Goal: Task Accomplishment & Management: Manage account settings

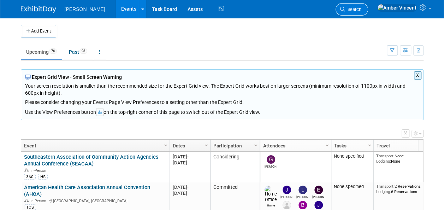
click at [368, 12] on link "Search" at bounding box center [352, 9] width 33 height 12
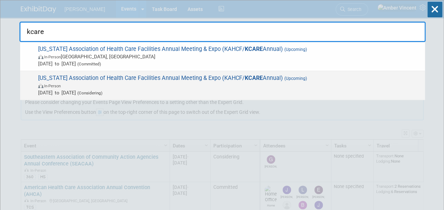
type input "kcare"
click at [124, 88] on span "In-Person" at bounding box center [230, 85] width 384 height 7
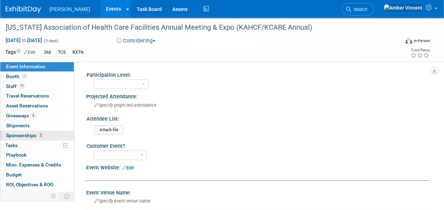
click at [20, 133] on span "Sponsorships 2" at bounding box center [24, 136] width 37 height 6
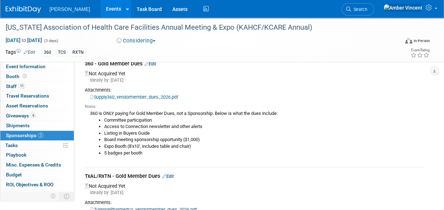
scroll to position [35, 0]
click at [101, 15] on link "Events" at bounding box center [114, 9] width 26 height 18
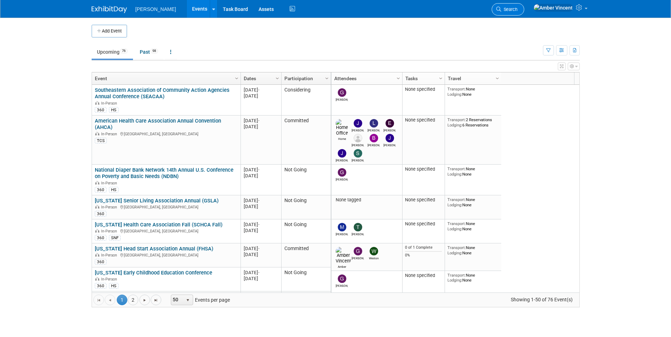
click at [517, 8] on span "Search" at bounding box center [509, 9] width 16 height 5
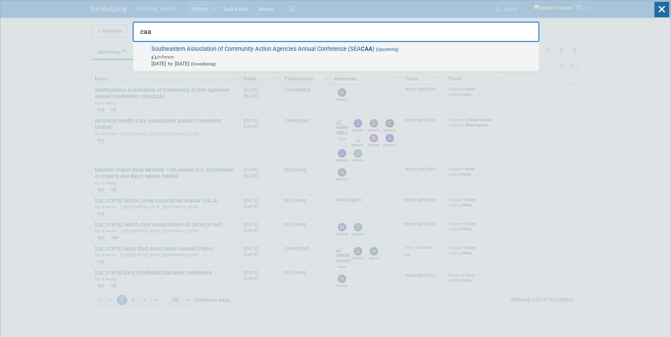
type input "caa"
click at [433, 55] on span "In-Person" at bounding box center [343, 56] width 384 height 7
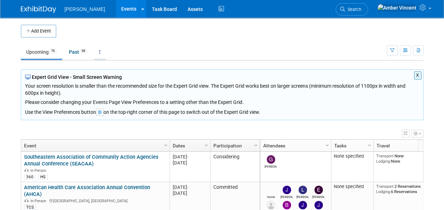
click at [101, 50] on icon at bounding box center [99, 51] width 1 height 5
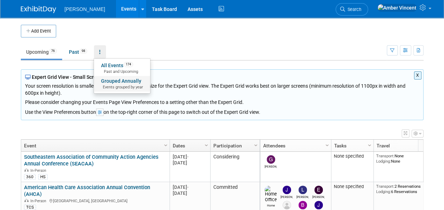
click at [110, 80] on link "Grouped Annually Events grouped by year" at bounding box center [122, 84] width 56 height 16
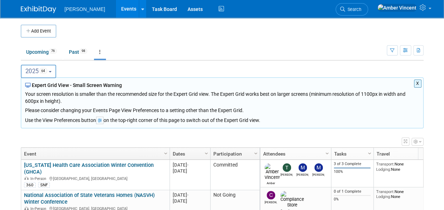
click at [54, 71] on button "2025 64" at bounding box center [39, 71] width 36 height 13
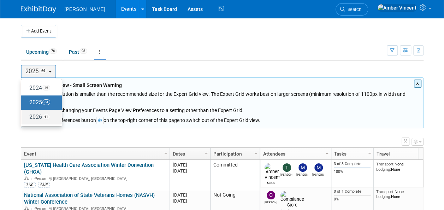
click at [37, 115] on label "2026 61" at bounding box center [40, 117] width 30 height 12
click at [27, 115] on input "2026 61" at bounding box center [24, 117] width 5 height 5
select select "2026"
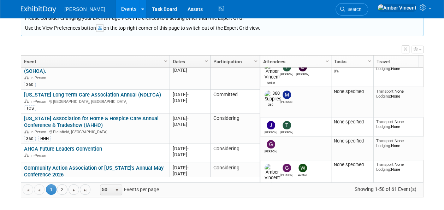
scroll to position [509, 0]
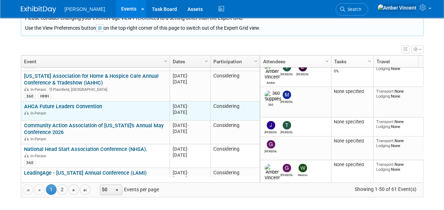
click at [118, 110] on div "In-Person" at bounding box center [95, 113] width 142 height 6
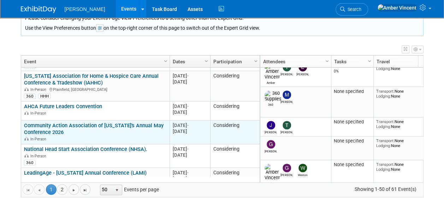
click at [69, 122] on link "Community Action Association of [US_STATE]'s Annual May Conference 2026" at bounding box center [94, 128] width 140 height 13
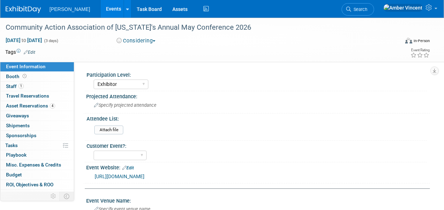
select select "Exhibitor"
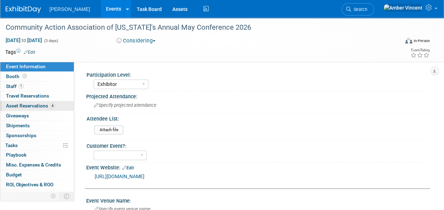
click at [41, 108] on span "Asset Reservations 4" at bounding box center [30, 106] width 49 height 6
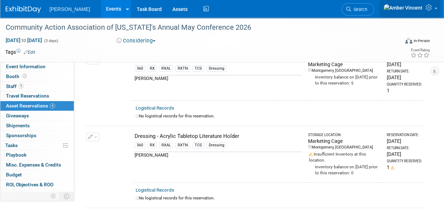
scroll to position [43, 0]
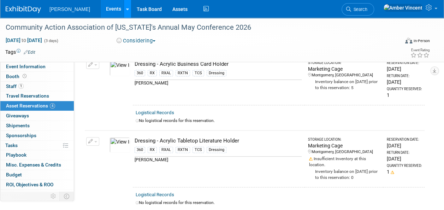
click at [126, 11] on div at bounding box center [127, 8] width 3 height 7
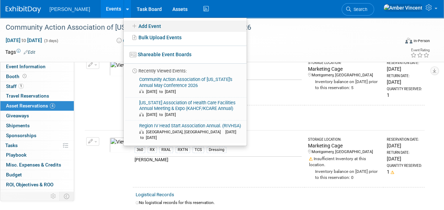
click at [124, 29] on link "Add Event" at bounding box center [185, 26] width 123 height 11
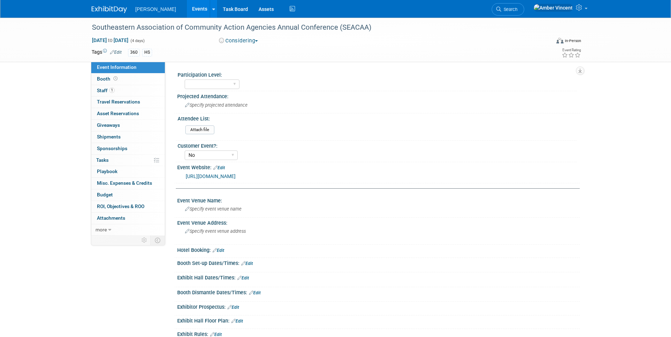
select select "No"
click at [517, 11] on span "Search" at bounding box center [509, 9] width 16 height 5
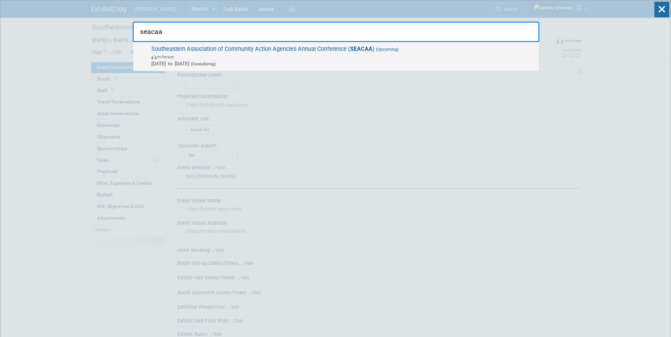
type input "seacaa"
click at [253, 52] on span "Southeastern Association of Community Action Agencies Annual Conference ( SEACA…" at bounding box center [342, 57] width 386 height 22
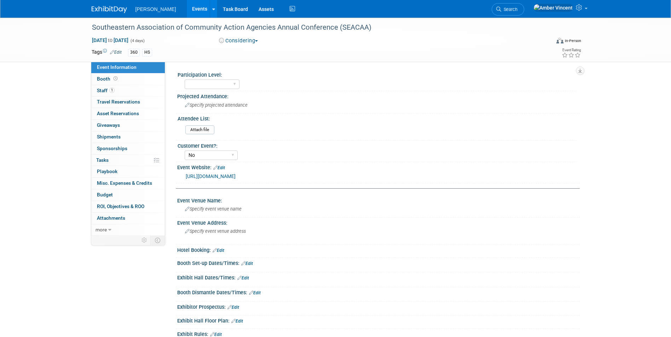
select select "No"
click at [142, 118] on link "0 Asset Reservations 0" at bounding box center [128, 113] width 74 height 11
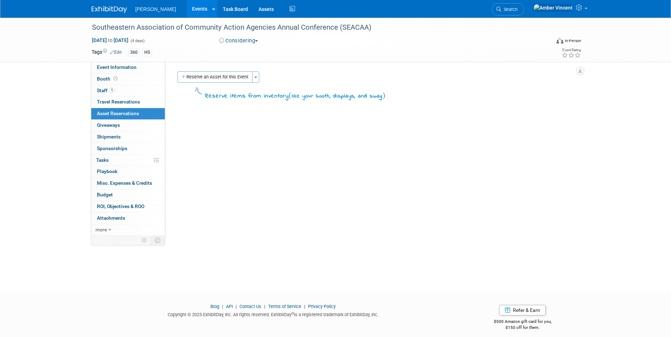
click at [517, 7] on span "Search" at bounding box center [509, 9] width 16 height 5
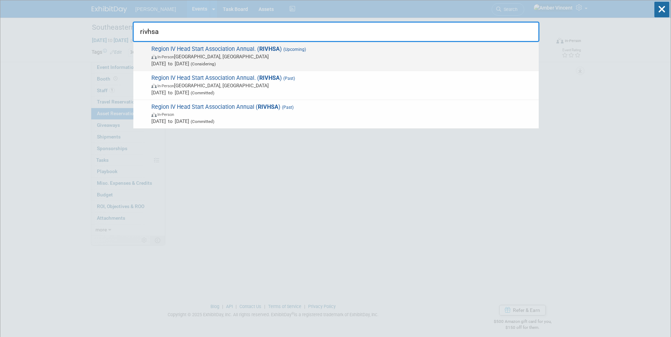
type input "rivhsa"
click at [252, 63] on span "Feb 9, 2026 to Feb 12, 2026 (Considering)" at bounding box center [343, 63] width 384 height 7
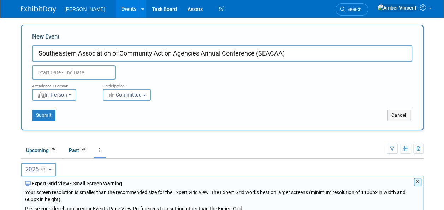
type input "Southeastern Association of Community Action Agencies Annual Conference (SEACAA)"
click at [76, 70] on input "text" at bounding box center [73, 72] width 83 height 14
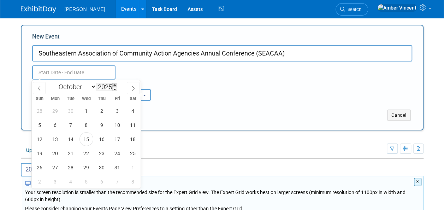
click at [117, 83] on span at bounding box center [114, 85] width 5 height 4
click at [116, 89] on span at bounding box center [114, 89] width 5 height 4
click at [116, 86] on span at bounding box center [114, 85] width 5 height 4
type input "2026"
click at [74, 138] on span "13" at bounding box center [71, 139] width 14 height 14
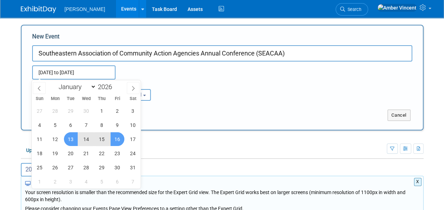
click at [118, 140] on span "16" at bounding box center [118, 139] width 14 height 14
type input "Oct 13, 2026 to Oct 16, 2026"
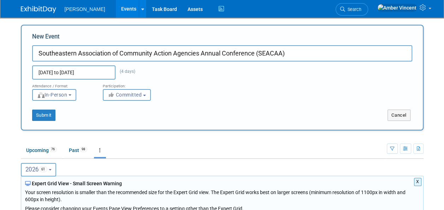
click at [134, 95] on span "Committed" at bounding box center [125, 95] width 34 height 6
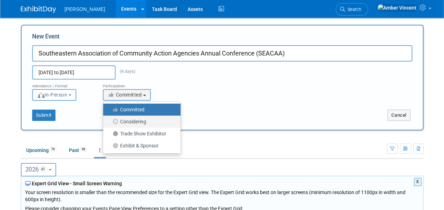
click at [127, 120] on label "Considering" at bounding box center [140, 121] width 67 height 9
click at [110, 120] on input "Considering" at bounding box center [107, 122] width 5 height 5
select select "2"
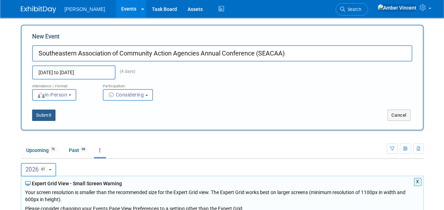
click at [40, 115] on button "Submit" at bounding box center [43, 115] width 23 height 11
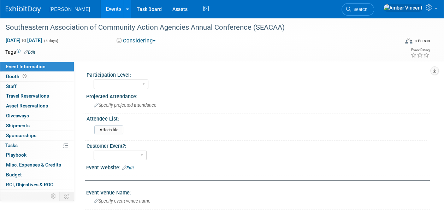
click at [29, 52] on link "Edit" at bounding box center [30, 52] width 12 height 5
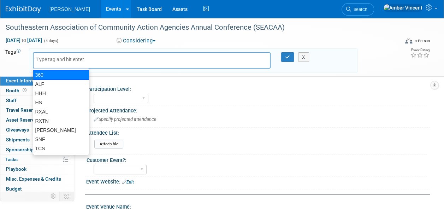
click at [49, 72] on div "360" at bounding box center [61, 75] width 57 height 10
type input "360"
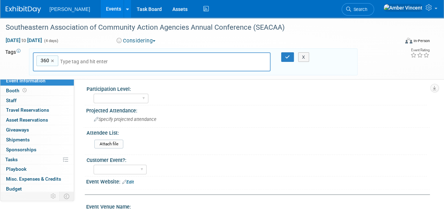
type input "h"
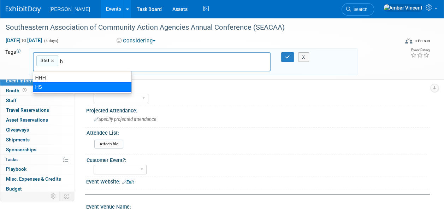
click at [57, 85] on div "HS" at bounding box center [82, 87] width 99 height 10
type input "360, HS"
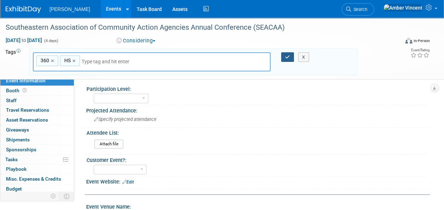
click at [287, 57] on icon "button" at bounding box center [287, 57] width 5 height 5
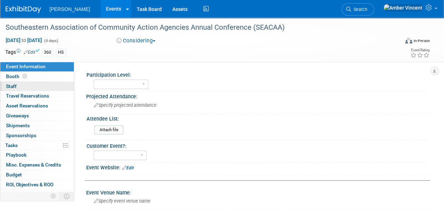
click at [13, 87] on span "Staff 0" at bounding box center [11, 86] width 11 height 6
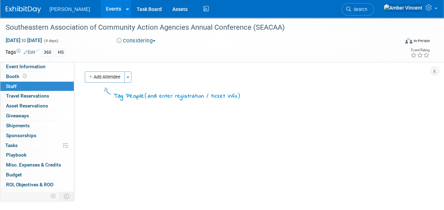
click at [117, 77] on button "Add Attendee" at bounding box center [105, 76] width 40 height 11
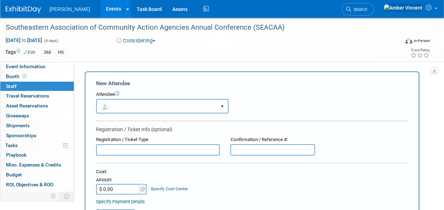
click at [119, 109] on button "button" at bounding box center [162, 106] width 133 height 14
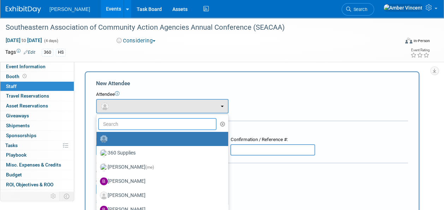
click at [141, 125] on input "text" at bounding box center [157, 124] width 118 height 12
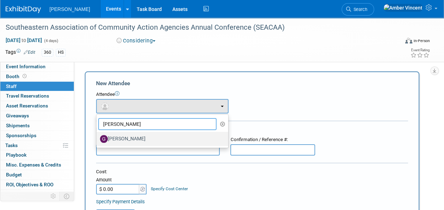
type input "Greg"
click at [146, 133] on label "[PERSON_NAME]" at bounding box center [160, 138] width 121 height 11
click at [98, 136] on input "[PERSON_NAME]" at bounding box center [95, 138] width 5 height 5
select select "88bfdb83-d7a7-4e7b-85ee-08617a56a54b"
select select "4"
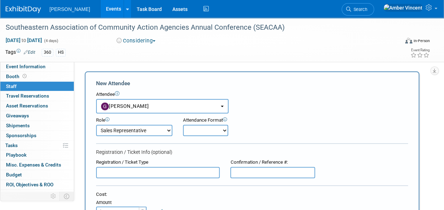
click at [214, 129] on select "Onsite Remote" at bounding box center [205, 130] width 45 height 11
select select "1"
click at [183, 125] on select "Onsite Remote" at bounding box center [205, 130] width 45 height 11
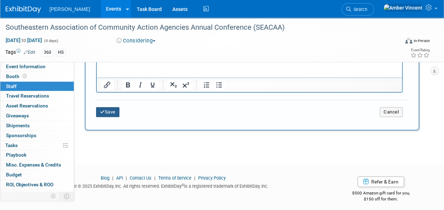
click at [114, 108] on button "Save" at bounding box center [107, 112] width 23 height 10
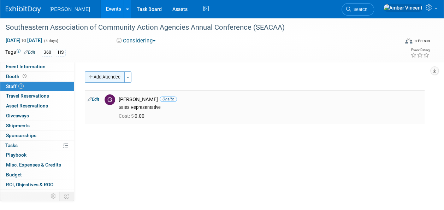
click at [123, 76] on button "Add Attendee" at bounding box center [105, 76] width 40 height 11
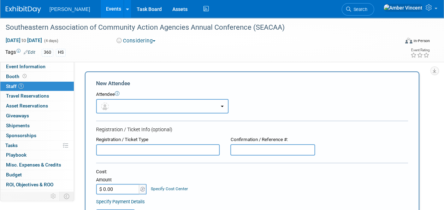
click at [123, 106] on button "button" at bounding box center [162, 106] width 133 height 14
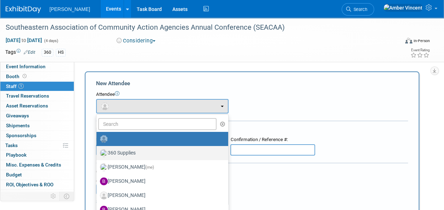
click at [119, 155] on label "360 Supplies" at bounding box center [160, 152] width 121 height 11
click at [130, 151] on label "360 Supplies" at bounding box center [160, 152] width 121 height 11
click at [98, 151] on input "360 Supplies" at bounding box center [95, 152] width 5 height 5
select select "5049f2f7-b5dc-4cd9-b0fd-9bd3b059ddde"
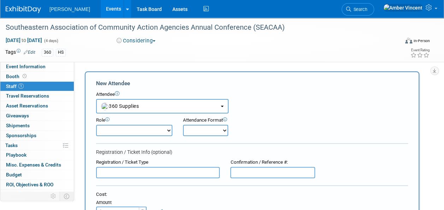
click at [164, 130] on select "Attend Demonstrator Host Leadership Planner Presenter Sales Representative" at bounding box center [134, 130] width 76 height 11
select select "200"
click at [96, 125] on select "Attend Demonstrator Host Leadership Planner Presenter Sales Representative" at bounding box center [134, 130] width 76 height 11
click at [214, 130] on select "Onsite Remote" at bounding box center [205, 130] width 45 height 11
select select "1"
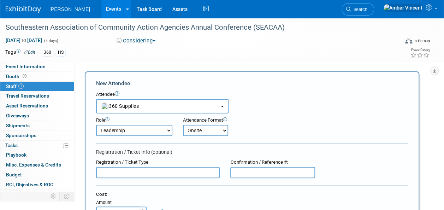
click at [183, 125] on select "Onsite Remote" at bounding box center [205, 130] width 45 height 11
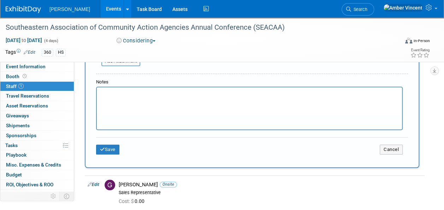
scroll to position [212, 0]
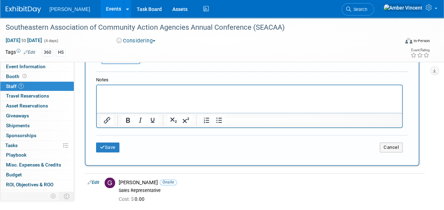
click at [104, 139] on div "Save Cancel" at bounding box center [252, 146] width 312 height 23
click at [103, 144] on button "Save" at bounding box center [107, 147] width 23 height 10
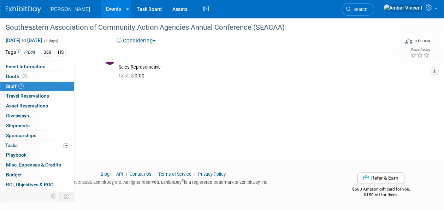
scroll to position [0, 0]
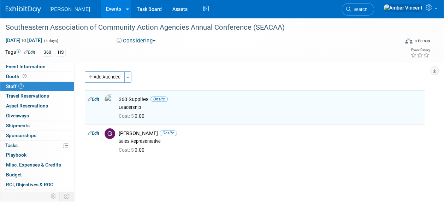
click at [101, 6] on link "Events" at bounding box center [114, 9] width 26 height 18
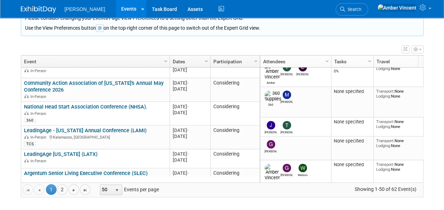
scroll to position [509, 0]
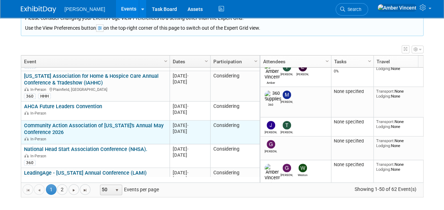
click at [131, 122] on link "Community Action Association of [US_STATE]'s Annual May Conference 2026" at bounding box center [94, 128] width 140 height 13
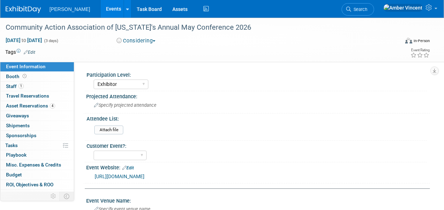
select select "Exhibitor"
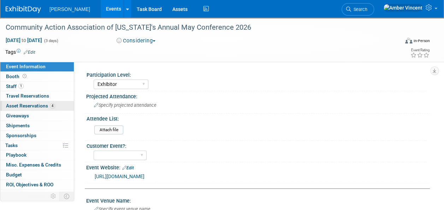
click at [20, 102] on link "4 Asset Reservations 4" at bounding box center [37, 106] width 74 height 10
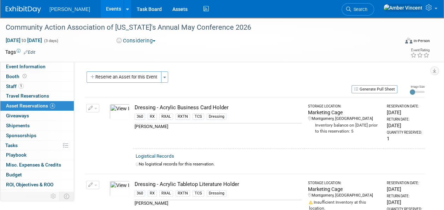
click at [126, 81] on button "Reserve an Asset for this Event" at bounding box center [124, 76] width 75 height 11
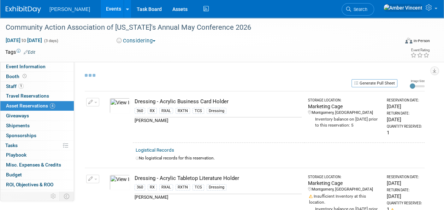
scroll to position [7, 0]
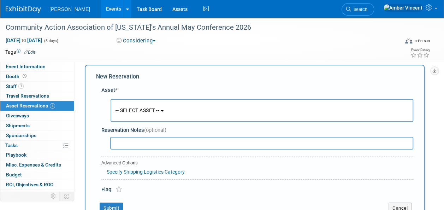
drag, startPoint x: 167, startPoint y: 110, endPoint x: 160, endPoint y: 131, distance: 22.4
click at [167, 110] on button "-- SELECT ASSET --" at bounding box center [262, 110] width 303 height 23
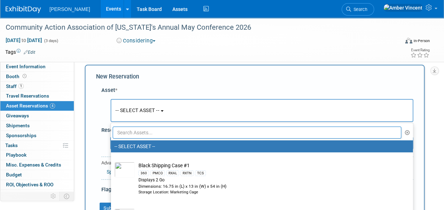
click at [158, 133] on input "text" at bounding box center [257, 133] width 289 height 12
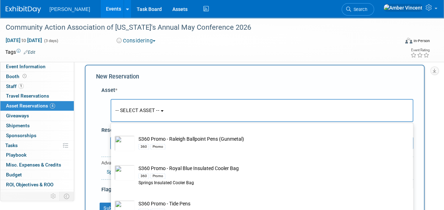
scroll to position [475, 0]
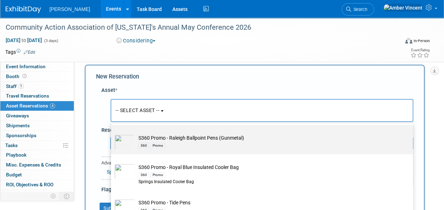
type input "s360 promo"
click at [163, 140] on td "S360 Promo - Raleigh Ballpoint Pens (Gunmetal) 360 Promo" at bounding box center [267, 142] width 264 height 16
click at [112, 133] on input "S360 Promo - Raleigh Ballpoint Pens (Gunmetal) 360 Promo" at bounding box center [109, 131] width 5 height 5
type input "2026"
select select "10722331"
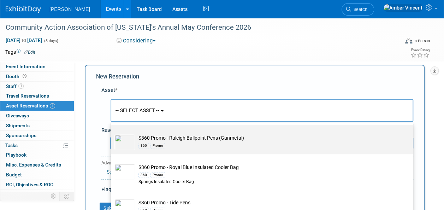
select select "4"
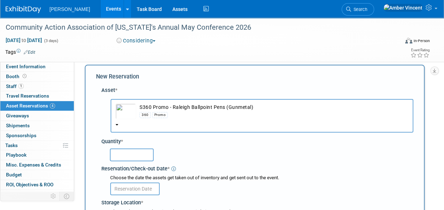
click at [125, 153] on input "text" at bounding box center [132, 154] width 44 height 13
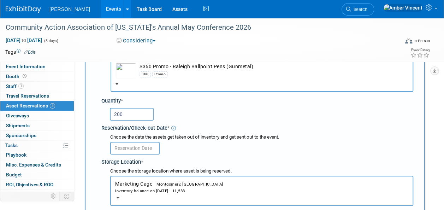
scroll to position [77, 0]
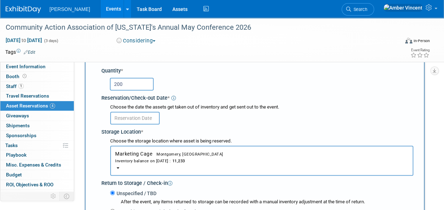
type input "200"
click at [146, 117] on input "text" at bounding box center [134, 118] width 49 height 13
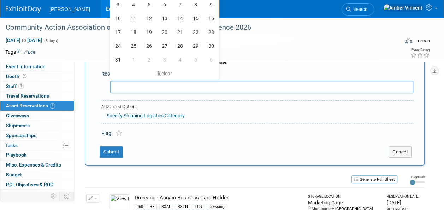
scroll to position [184, 0]
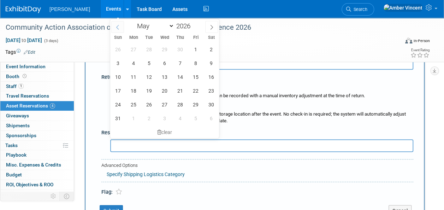
click at [120, 28] on span at bounding box center [117, 27] width 13 height 12
select select "3"
click at [168, 104] on span "29" at bounding box center [165, 105] width 14 height 14
type input "Apr 29, 2026"
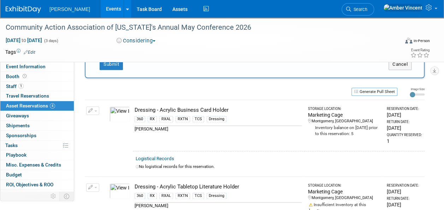
scroll to position [290, 0]
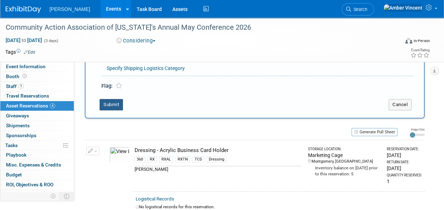
click at [106, 104] on button "Submit" at bounding box center [111, 104] width 23 height 11
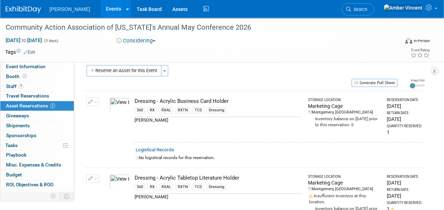
scroll to position [0, 0]
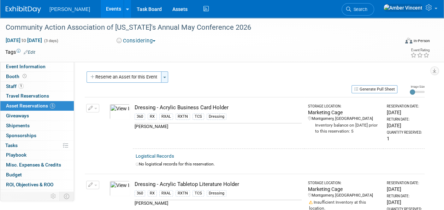
click at [163, 79] on button "Toggle Dropdown" at bounding box center [164, 76] width 7 height 11
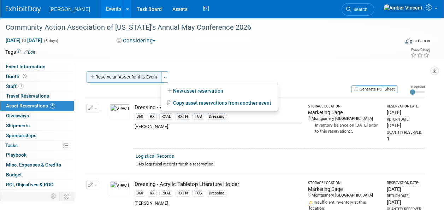
click at [152, 80] on button "Reserve an Asset for this Event" at bounding box center [124, 76] width 75 height 11
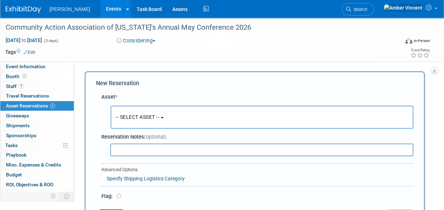
scroll to position [7, 0]
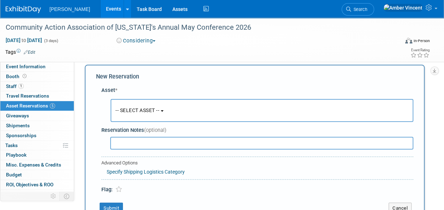
drag, startPoint x: 143, startPoint y: 113, endPoint x: 147, endPoint y: 122, distance: 10.0
click at [144, 113] on button "-- SELECT ASSET --" at bounding box center [262, 110] width 303 height 23
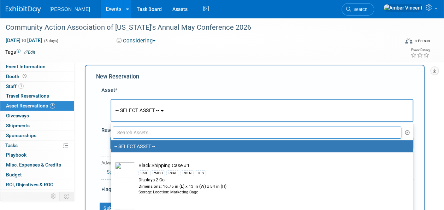
click at [151, 134] on input "text" at bounding box center [257, 133] width 289 height 12
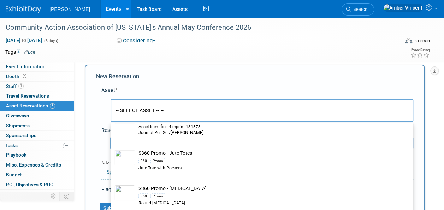
scroll to position [389, 0]
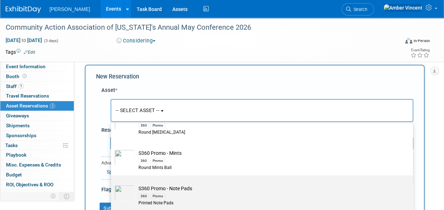
type input "s360 promo"
click at [178, 185] on td "S360 Promo - Note Pads 360 Promo Printed Note Pads" at bounding box center [267, 196] width 264 height 22
click at [112, 184] on input "S360 Promo - Note Pads 360 Promo Printed Note Pads" at bounding box center [109, 181] width 5 height 5
select select "10722330"
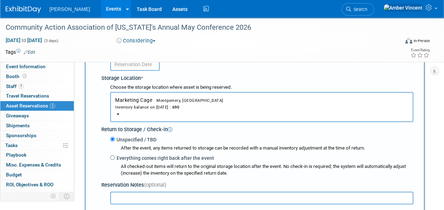
scroll to position [4, 0]
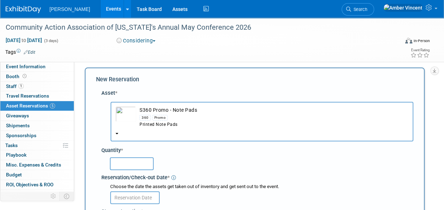
click at [136, 162] on input "text" at bounding box center [132, 163] width 44 height 13
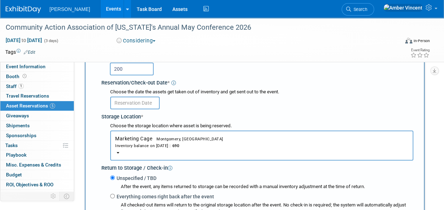
scroll to position [75, 0]
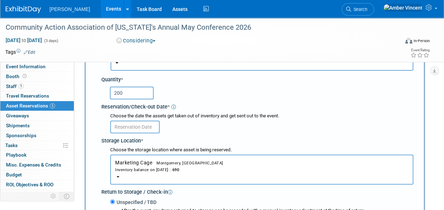
type input "200"
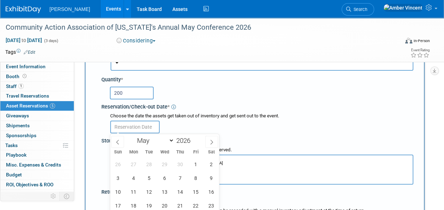
click at [128, 127] on input "text" at bounding box center [134, 127] width 49 height 13
click at [120, 143] on span at bounding box center [117, 142] width 13 height 12
drag, startPoint x: 211, startPoint y: 144, endPoint x: 208, endPoint y: 151, distance: 7.3
click at [211, 145] on span at bounding box center [211, 142] width 13 height 12
select select "4"
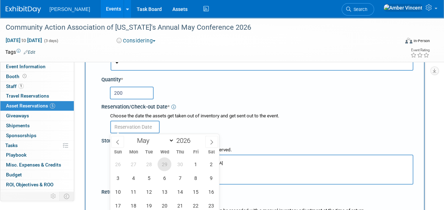
click at [166, 164] on span "29" at bounding box center [165, 164] width 14 height 14
type input "Apr 29, 2026"
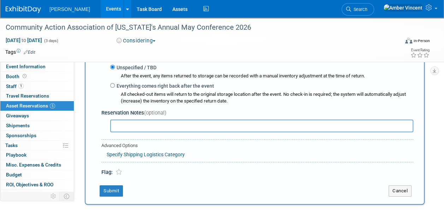
scroll to position [260, 0]
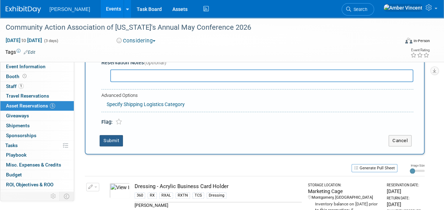
click at [110, 139] on button "Submit" at bounding box center [111, 140] width 23 height 11
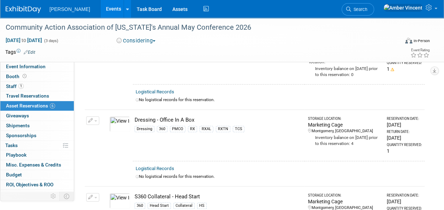
scroll to position [0, 0]
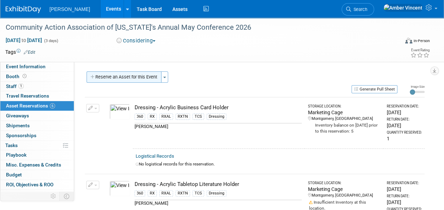
click at [143, 76] on button "Reserve an Asset for this Event" at bounding box center [124, 76] width 75 height 11
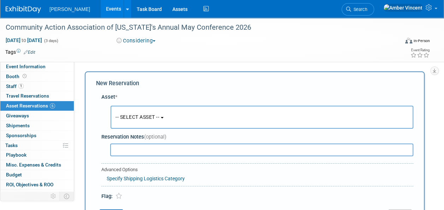
scroll to position [7, 0]
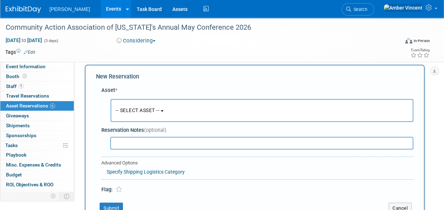
click at [136, 111] on span "-- SELECT ASSET --" at bounding box center [138, 110] width 44 height 6
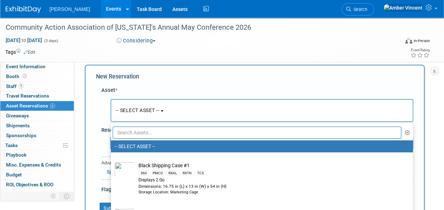
click at [136, 128] on input "text" at bounding box center [257, 133] width 289 height 12
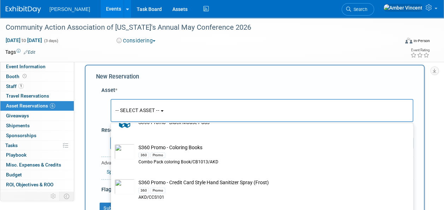
scroll to position [212, 0]
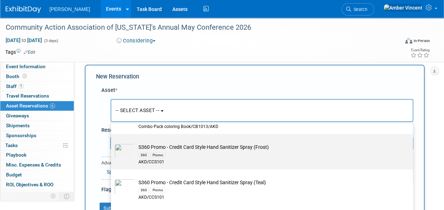
type input "s360 promo -"
click at [200, 146] on td "S360 Promo - Credit Card Style Hand Sanitizer Spray (Frost) 360 Promo AKD/CCS101" at bounding box center [267, 155] width 264 height 22
click at [112, 142] on input "S360 Promo - Credit Card Style Hand Sanitizer Spray (Frost) 360 Promo AKD/CCS101" at bounding box center [109, 140] width 5 height 5
select select "10724004"
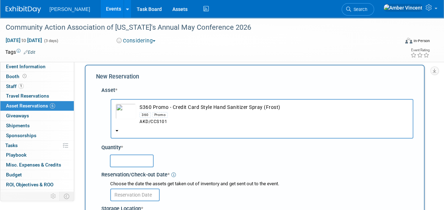
click at [145, 159] on input "text" at bounding box center [132, 161] width 44 height 13
type input "0"
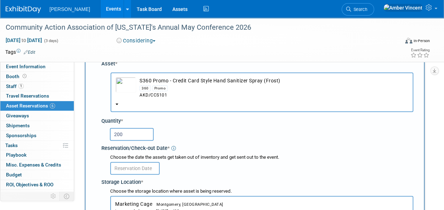
scroll to position [77, 0]
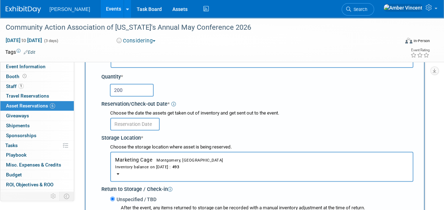
type input "200"
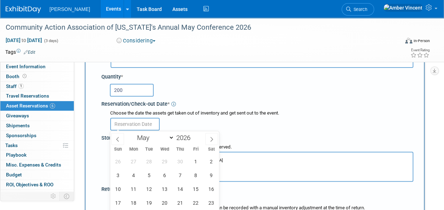
click at [147, 123] on input "text" at bounding box center [134, 124] width 49 height 13
click at [153, 162] on span "28" at bounding box center [149, 162] width 14 height 14
type input "Apr 28, 2026"
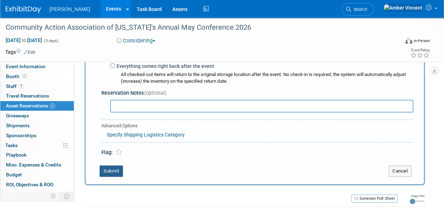
scroll to position [232, 0]
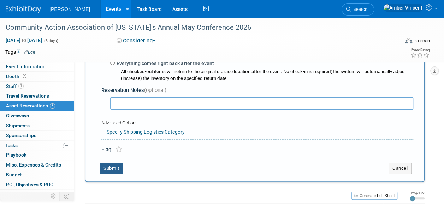
click at [111, 163] on button "Submit" at bounding box center [111, 168] width 23 height 11
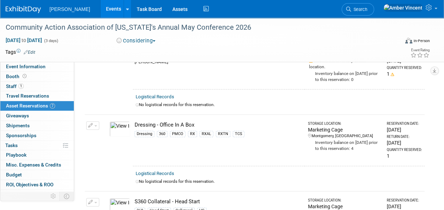
scroll to position [0, 0]
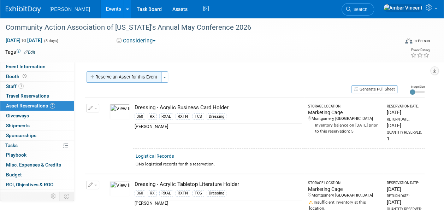
click at [135, 81] on button "Reserve an Asset for this Event" at bounding box center [124, 76] width 75 height 11
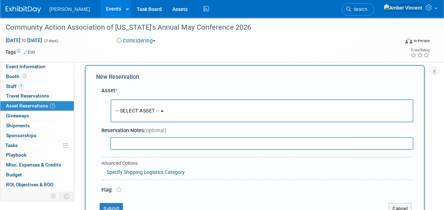
scroll to position [7, 0]
click at [134, 114] on button "-- SELECT ASSET --" at bounding box center [262, 110] width 303 height 23
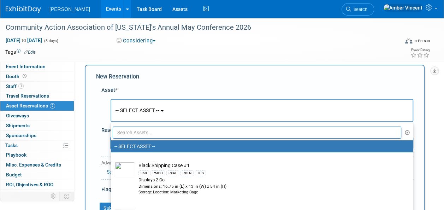
click at [136, 129] on input "text" at bounding box center [257, 133] width 289 height 12
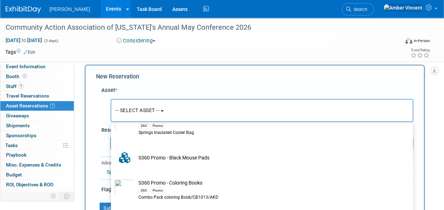
scroll to position [106, 0]
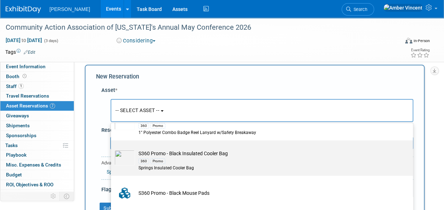
type input "s360 promo"
click at [147, 161] on div "360" at bounding box center [144, 161] width 11 height 6
click at [112, 149] on input "S360 Promo - Black Insulated Cooler Bag 360 Promo Springs Insulated Cooler Bag" at bounding box center [109, 146] width 5 height 5
select select "10723942"
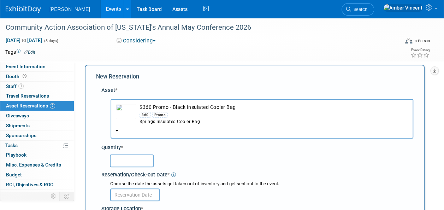
click at [132, 163] on input "text" at bounding box center [132, 161] width 44 height 13
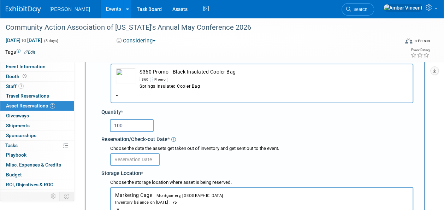
type input "100"
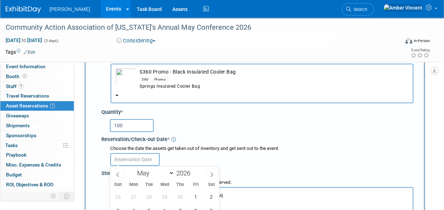
click at [135, 158] on input "text" at bounding box center [134, 159] width 49 height 13
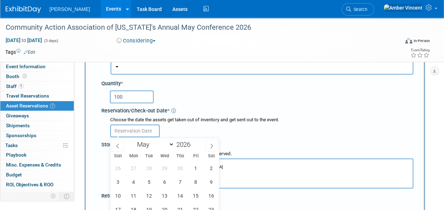
scroll to position [148, 0]
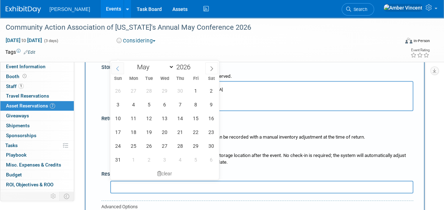
click at [121, 71] on span at bounding box center [117, 68] width 13 height 12
select select "3"
click at [166, 141] on span "29" at bounding box center [165, 146] width 14 height 14
type input "Apr 29, 2026"
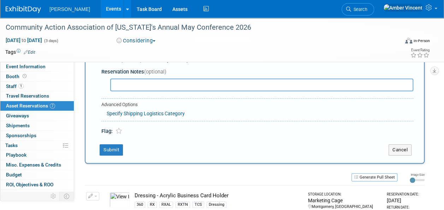
scroll to position [254, 0]
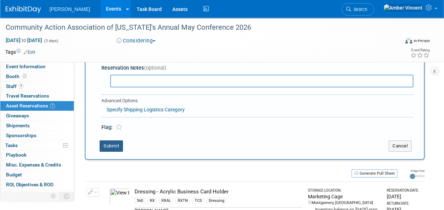
click at [112, 147] on button "Submit" at bounding box center [111, 145] width 23 height 11
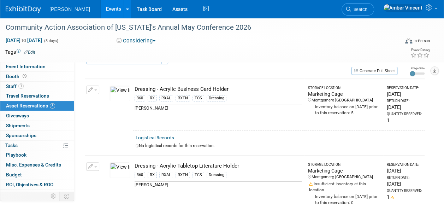
scroll to position [0, 0]
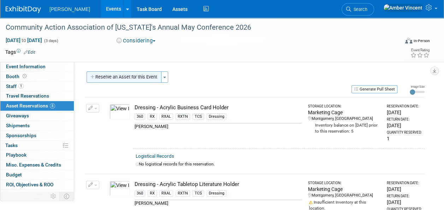
click at [134, 80] on button "Reserve an Asset for this Event" at bounding box center [124, 76] width 75 height 11
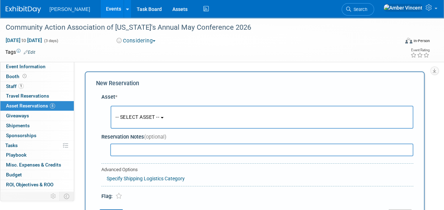
scroll to position [7, 0]
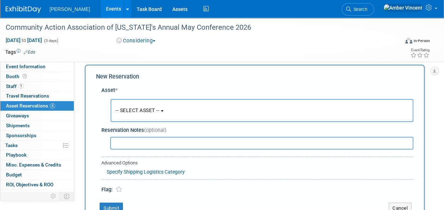
click at [157, 114] on button "-- SELECT ASSET --" at bounding box center [262, 110] width 303 height 23
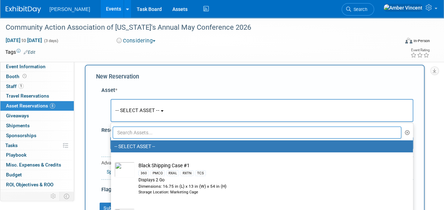
click at [153, 129] on input "text" at bounding box center [257, 133] width 289 height 12
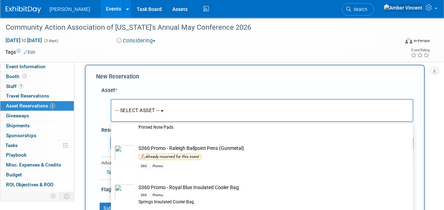
scroll to position [513, 0]
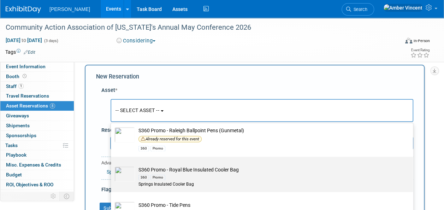
type input "s360 promo"
click at [157, 167] on td "S360 Promo - Royal Blue Insulated Cooler Bag 360 Promo Springs Insulated Cooler…" at bounding box center [267, 177] width 264 height 22
click at [112, 165] on input "S360 Promo - Royal Blue Insulated Cooler Bag 360 Promo Springs Insulated Cooler…" at bounding box center [109, 163] width 5 height 5
select select "10723941"
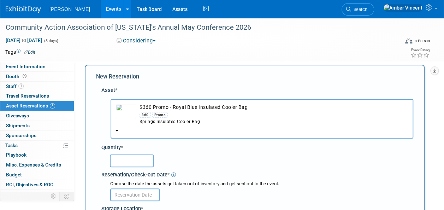
click at [130, 161] on input "text" at bounding box center [132, 161] width 44 height 13
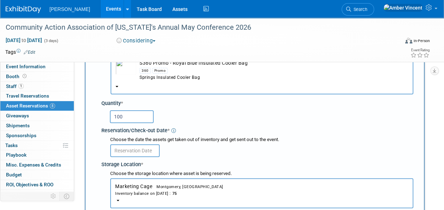
scroll to position [77, 0]
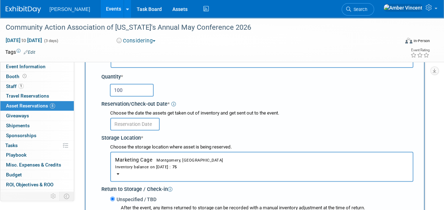
type input "100"
click at [137, 131] on div "Choose the date the assets get taken out of inventory and get sent out to the e…" at bounding box center [258, 120] width 309 height 23
click at [138, 126] on body "Turenne Events Add Event Bulk Upload Events Shareable Event Boards Recently Vie…" at bounding box center [222, 28] width 444 height 210
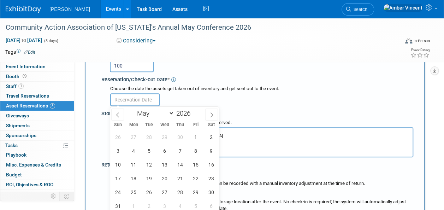
scroll to position [113, 0]
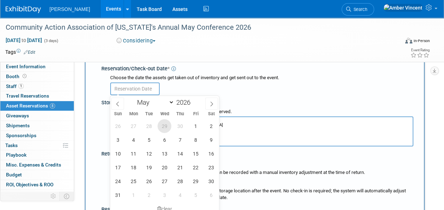
click at [165, 128] on span "29" at bounding box center [165, 126] width 14 height 14
type input "Apr 29, 2026"
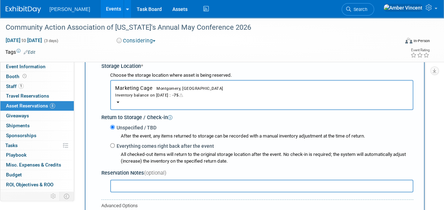
scroll to position [219, 0]
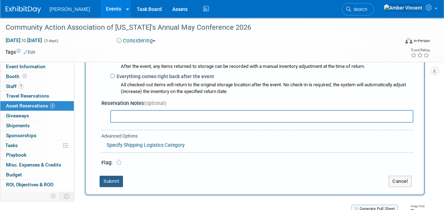
drag, startPoint x: 117, startPoint y: 176, endPoint x: 116, endPoint y: 171, distance: 5.7
click at [117, 176] on button "Submit" at bounding box center [111, 181] width 23 height 11
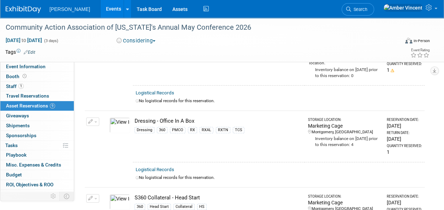
scroll to position [0, 0]
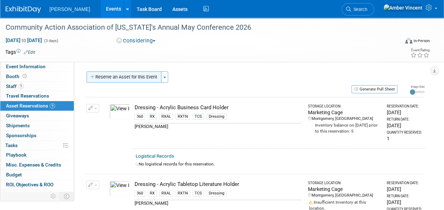
click at [98, 73] on button "Reserve an Asset for this Event" at bounding box center [124, 76] width 75 height 11
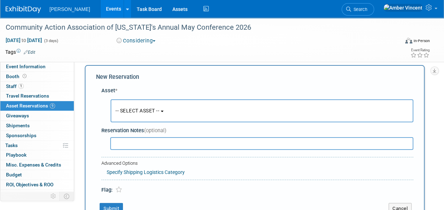
scroll to position [7, 0]
click at [148, 109] on span "-- SELECT ASSET --" at bounding box center [138, 110] width 44 height 6
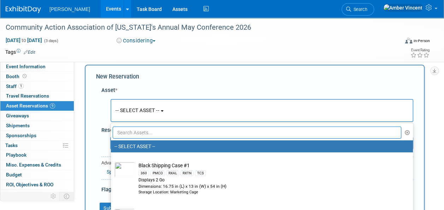
click at [145, 135] on input "text" at bounding box center [257, 133] width 289 height 12
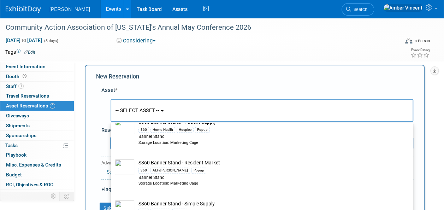
scroll to position [289, 0]
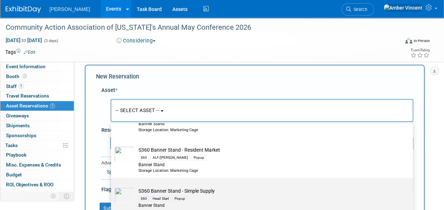
type input "s360 ban"
click at [185, 190] on td "S360 Banner Stand - Simple Supply 360 Head Start Popup Banner Stand Storage Loc…" at bounding box center [267, 200] width 264 height 27
click at [112, 186] on input "S360 Banner Stand - Simple Supply 360 Head Start Popup Banner Stand Storage Loc…" at bounding box center [109, 184] width 5 height 5
select select "10722325"
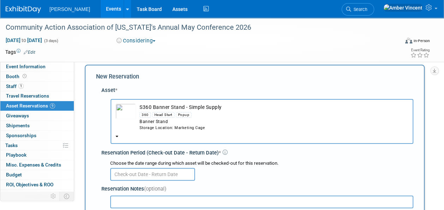
click at [144, 173] on input "text" at bounding box center [152, 174] width 85 height 13
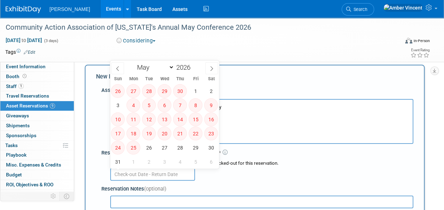
click at [144, 173] on input "text" at bounding box center [152, 174] width 85 height 13
click at [207, 178] on div at bounding box center [261, 174] width 303 height 14
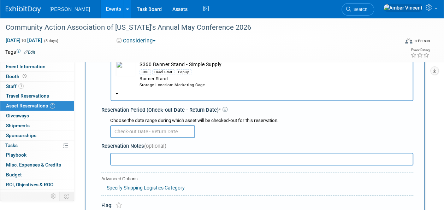
scroll to position [106, 0]
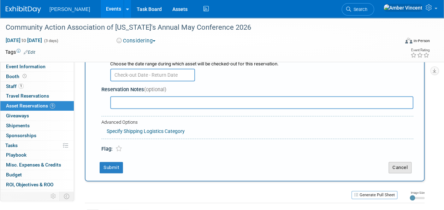
click at [397, 165] on button "Cancel" at bounding box center [400, 167] width 23 height 11
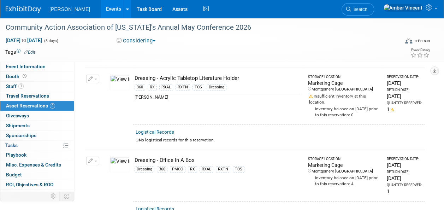
scroll to position [0, 0]
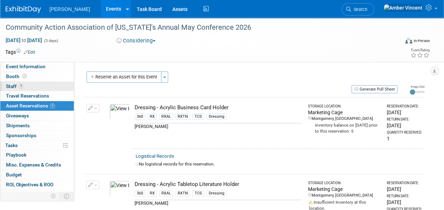
click at [25, 85] on link "1 Staff 1" at bounding box center [37, 87] width 74 height 10
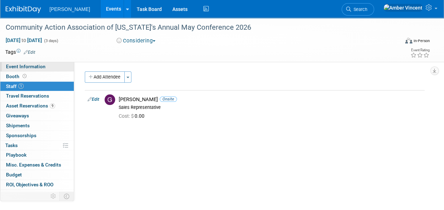
click at [27, 66] on span "Event Information" at bounding box center [26, 67] width 40 height 6
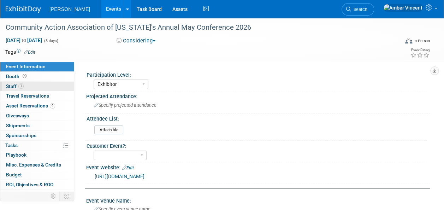
click at [14, 87] on span "Staff 1" at bounding box center [15, 86] width 18 height 6
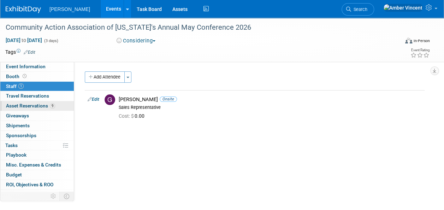
click at [36, 107] on span "Asset Reservations 9" at bounding box center [30, 106] width 49 height 6
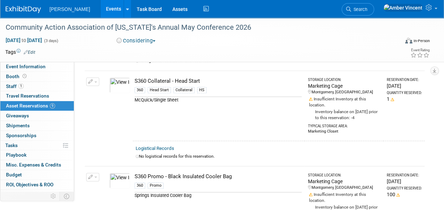
scroll to position [247, 0]
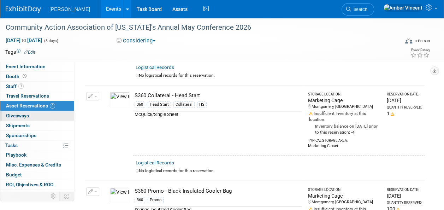
click at [29, 118] on link "0 Giveaways 0" at bounding box center [37, 116] width 74 height 10
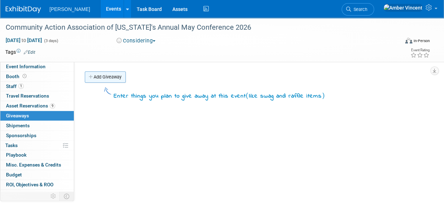
click at [105, 76] on link "Add Giveaway" at bounding box center [105, 76] width 41 height 11
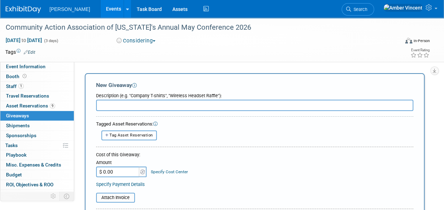
click at [150, 137] on span "Tag Asset Reservation" at bounding box center [131, 135] width 43 height 5
select select
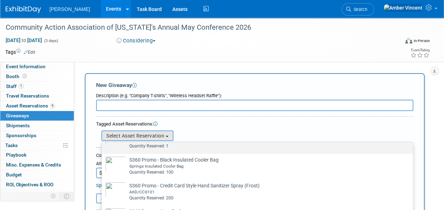
scroll to position [106, 0]
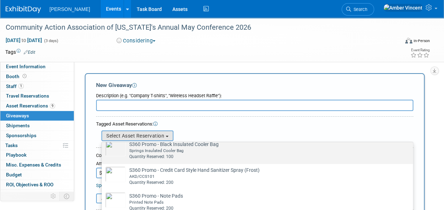
click at [179, 148] on div "Springs Insulated Cooler Bag" at bounding box center [264, 151] width 270 height 6
click at [103, 147] on input "S360 Promo - Black Insulated Cooler Bag Already tagged in this giveaway Springs…" at bounding box center [100, 144] width 5 height 5
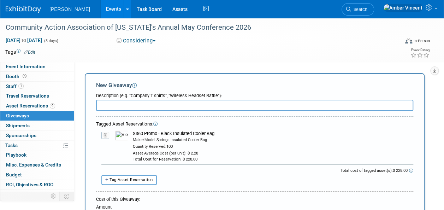
click at [161, 109] on input "text" at bounding box center [255, 105] width 318 height 11
drag, startPoint x: 216, startPoint y: 132, endPoint x: 133, endPoint y: 134, distance: 82.8
click at [133, 134] on div "S360 Promo - Black Insulated Cooler Bag" at bounding box center [273, 133] width 281 height 6
copy div "S360 Promo - Black Insulated Cooler Bag"
click at [141, 103] on input "text" at bounding box center [255, 105] width 318 height 11
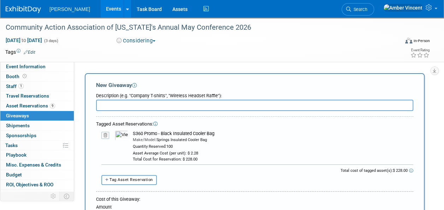
paste input "S360 Promo - Black Insulated Cooler Bag"
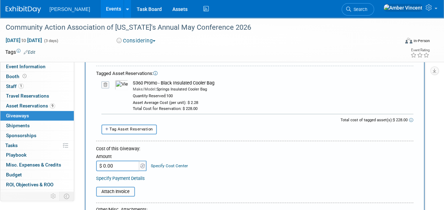
scroll to position [35, 0]
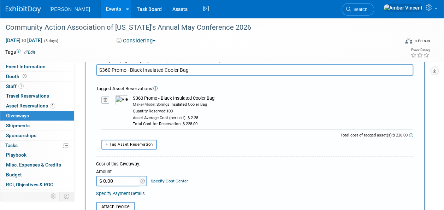
type input "S360 Promo - Black Insulated Cooler Bag"
click at [122, 182] on input "$ 0.00" at bounding box center [118, 181] width 44 height 11
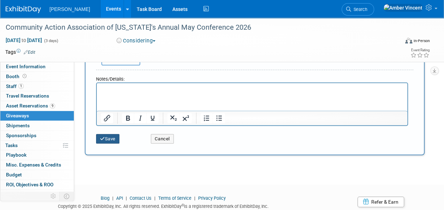
type input "$ 228.00"
click at [100, 137] on icon "submit" at bounding box center [102, 138] width 5 height 5
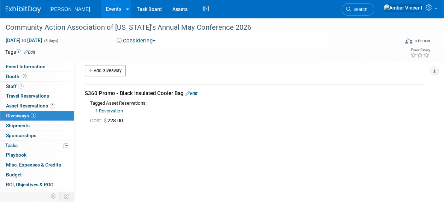
scroll to position [0, 0]
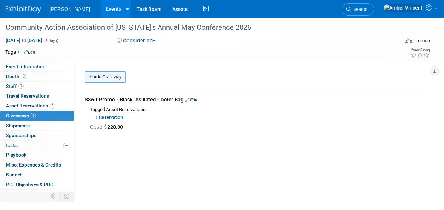
click at [103, 79] on link "Add Giveaway" at bounding box center [105, 76] width 41 height 11
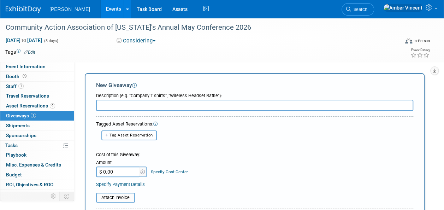
click at [133, 135] on span "Tag Asset Reservation" at bounding box center [131, 135] width 43 height 5
select select
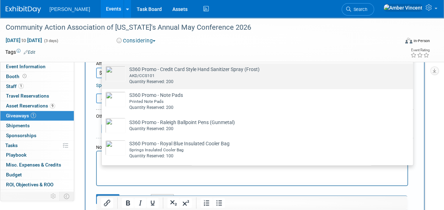
scroll to position [106, 0]
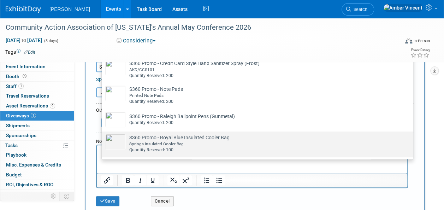
click at [146, 139] on td "S360 Promo - Royal Blue Insulated Cooler Bag Already tagged in this giveaway Sp…" at bounding box center [262, 143] width 273 height 19
click at [103, 139] on input "S360 Promo - Royal Blue Insulated Cooler Bag Already tagged in this giveaway Sp…" at bounding box center [100, 137] width 5 height 5
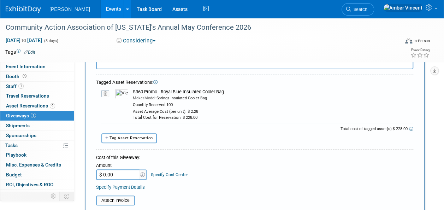
scroll to position [35, 0]
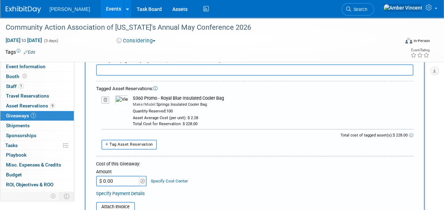
drag, startPoint x: 228, startPoint y: 98, endPoint x: 133, endPoint y: 98, distance: 95.8
click at [133, 98] on div "S360 Promo - Royal Blue Insulated Cooler Bag" at bounding box center [273, 98] width 281 height 6
drag, startPoint x: 133, startPoint y: 98, endPoint x: 139, endPoint y: 98, distance: 6.8
copy div "S360 Promo - Royal Blue Insulated Cooler Bag"
click at [137, 68] on input "text" at bounding box center [255, 69] width 318 height 11
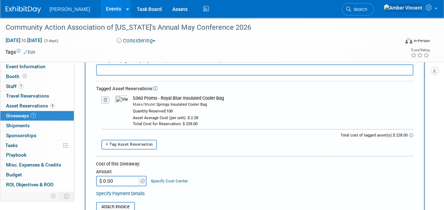
paste input "S360 Promo - Royal Blue Insulated Cooler Bag"
type input "S360 Promo - Royal Blue Insulated Cooler Bag"
click at [125, 180] on input "$ 0.00" at bounding box center [118, 181] width 44 height 11
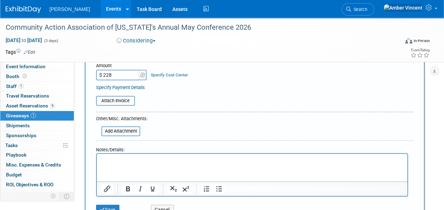
scroll to position [177, 0]
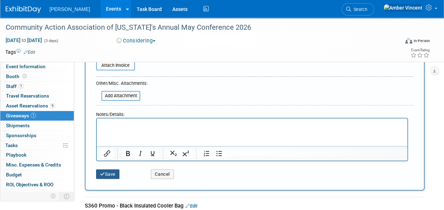
type input "$ 228.00"
click at [108, 173] on button "Save" at bounding box center [107, 174] width 23 height 10
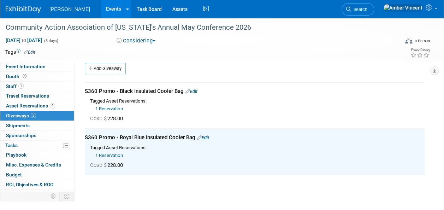
scroll to position [0, 0]
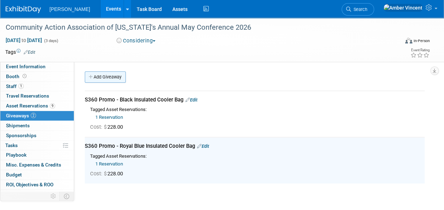
click at [125, 79] on link "Add Giveaway" at bounding box center [105, 76] width 41 height 11
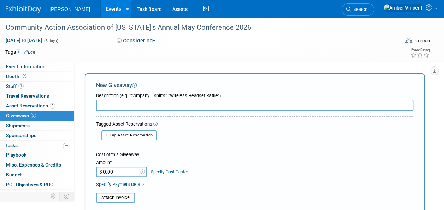
click at [139, 138] on button "Tag Asset Reservation" at bounding box center [129, 135] width 56 height 10
select select
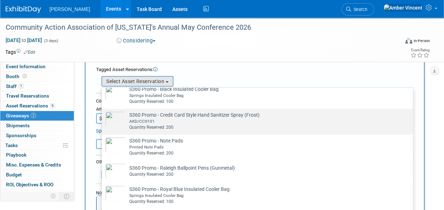
scroll to position [71, 0]
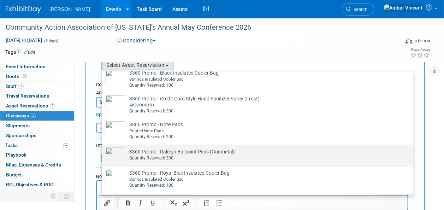
click at [155, 157] on div "Quantity Reserved: 200" at bounding box center [264, 158] width 270 height 6
click at [103, 153] on input "S360 Promo - Raleigh Ballpoint Pens (Gunmetal) Already tagged in this giveaway …" at bounding box center [100, 150] width 5 height 5
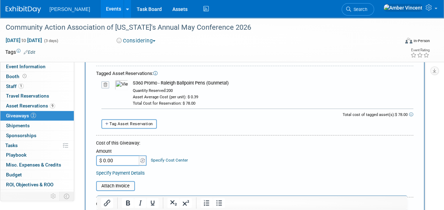
scroll to position [35, 0]
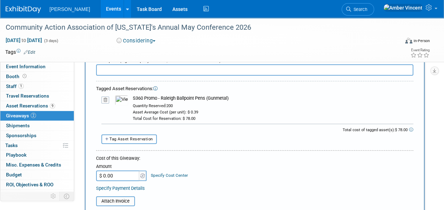
drag, startPoint x: 230, startPoint y: 97, endPoint x: 133, endPoint y: 96, distance: 96.9
click at [133, 96] on div "S360 Promo - Raleigh Ballpoint Pens (Gunmetal)" at bounding box center [273, 98] width 281 height 6
copy div "S360 Promo - Raleigh Ballpoint Pens (Gunmetal)"
click at [139, 70] on input "text" at bounding box center [255, 69] width 318 height 11
paste input "S360 Promo - Raleigh Ballpoint Pens (Gunmetal)"
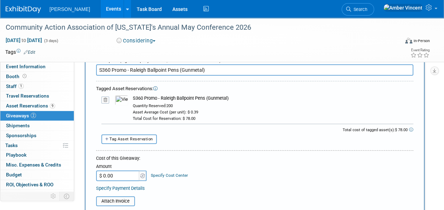
type input "S360 Promo - Raleigh Ballpoint Pens (Gunmetal)"
click at [135, 171] on input "$ 0.00" at bounding box center [118, 175] width 44 height 11
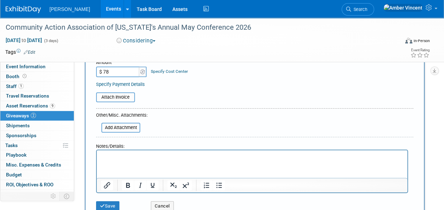
scroll to position [177, 0]
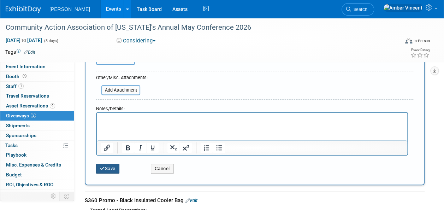
type input "$ 78.00"
click at [106, 165] on button "Save" at bounding box center [107, 169] width 23 height 10
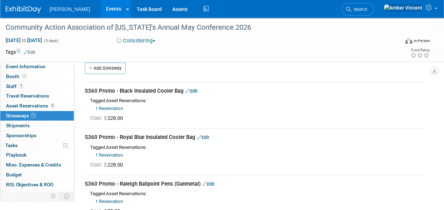
scroll to position [0, 0]
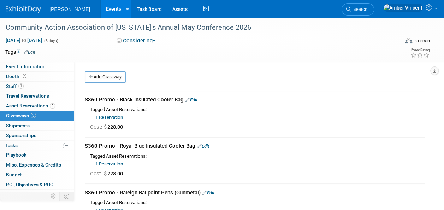
drag, startPoint x: 121, startPoint y: 80, endPoint x: 127, endPoint y: 91, distance: 12.0
click at [121, 80] on link "Add Giveaway" at bounding box center [105, 76] width 41 height 11
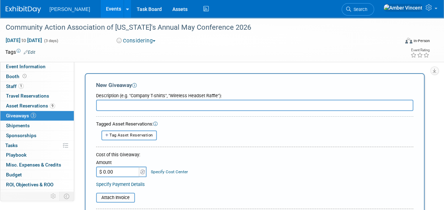
click at [131, 136] on span "Tag Asset Reservation" at bounding box center [131, 135] width 43 height 5
select select
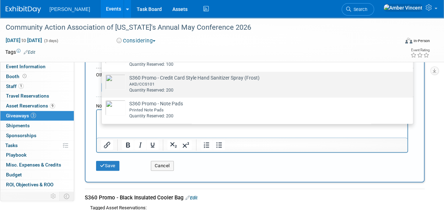
scroll to position [72, 0]
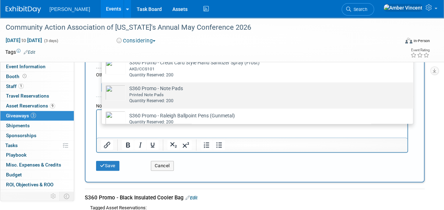
click at [152, 93] on div "Printed Note Pads" at bounding box center [264, 95] width 270 height 6
click at [103, 91] on input "S360 Promo - Note Pads Already tagged in this giveaway Printed Note Pads Quanti…" at bounding box center [100, 88] width 5 height 5
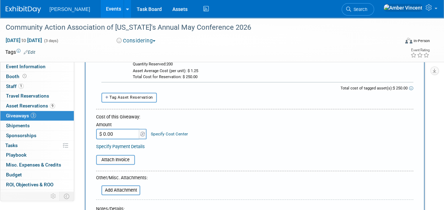
scroll to position [80, 0]
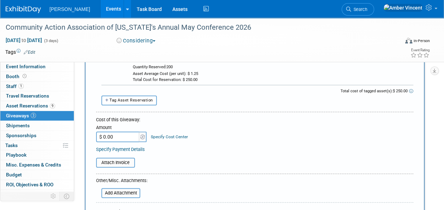
click at [124, 135] on input "$ 0.00" at bounding box center [118, 137] width 44 height 11
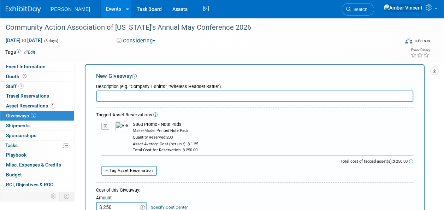
scroll to position [9, 0]
type input "$ 250.00"
drag, startPoint x: 185, startPoint y: 124, endPoint x: 134, endPoint y: 123, distance: 51.6
click at [134, 123] on div "S360 Promo - Note Pads" at bounding box center [273, 125] width 281 height 6
copy div "S360 Promo - Note Pads"
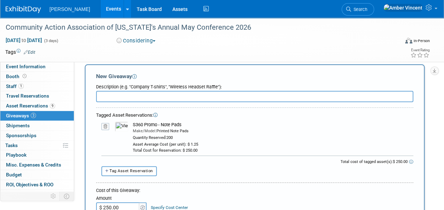
click at [142, 94] on input "text" at bounding box center [255, 96] width 318 height 11
paste input "S360 Promo - Note Pads"
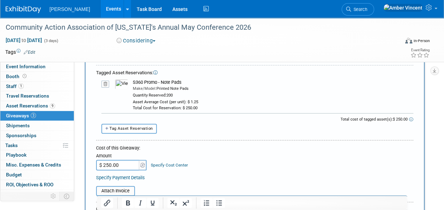
scroll to position [256, 0]
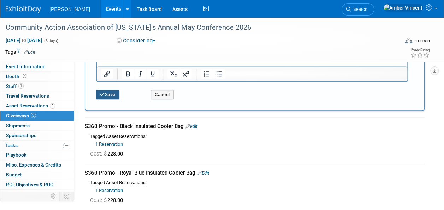
type input "S360 Promo - Note Pads"
click at [106, 97] on button "Save" at bounding box center [107, 95] width 23 height 10
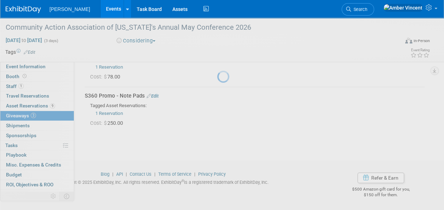
scroll to position [142, 0]
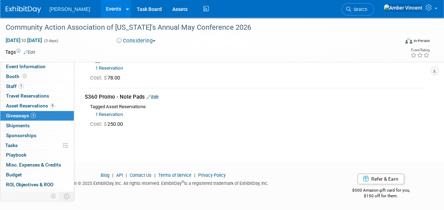
click at [368, 10] on span "Search" at bounding box center [359, 9] width 16 height 5
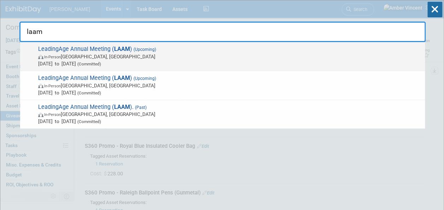
type input "laam"
click at [173, 62] on span "Nov 2, 2025 to Nov 5, 2025 (Committed)" at bounding box center [230, 63] width 384 height 7
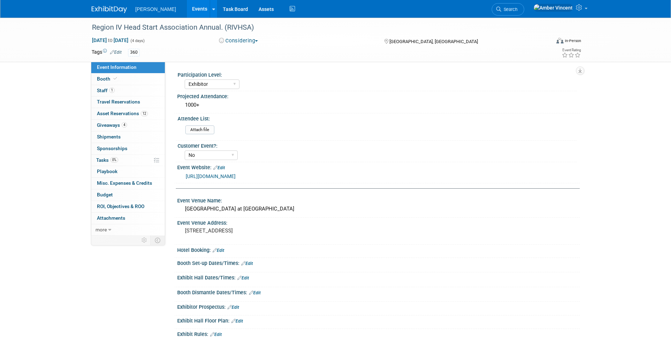
select select "Exhibitor"
select select "No"
click at [121, 117] on link "12 Asset Reservations 12" at bounding box center [128, 113] width 74 height 11
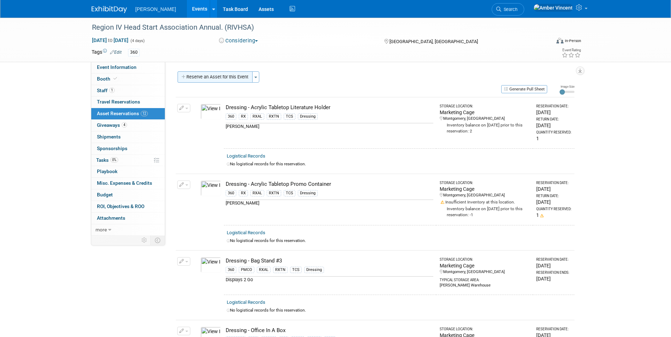
click at [198, 80] on button "Reserve an Asset for this Event" at bounding box center [214, 76] width 75 height 11
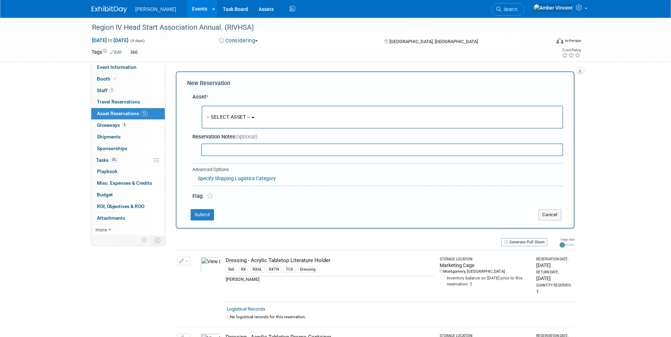
scroll to position [7, 0]
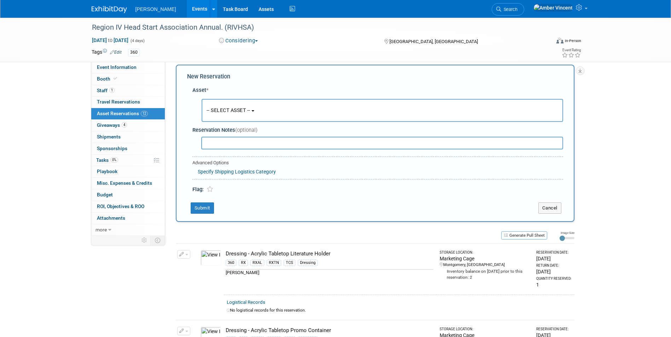
click at [214, 107] on span "-- SELECT ASSET --" at bounding box center [228, 110] width 44 height 6
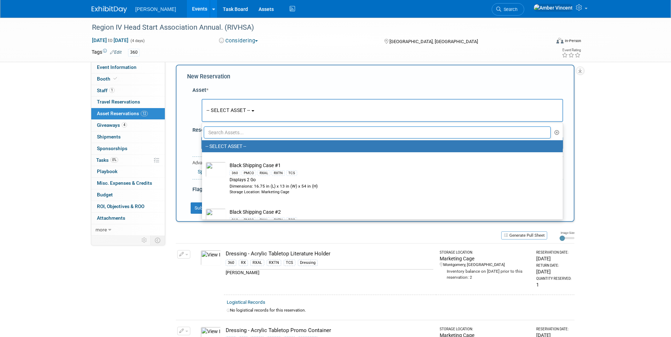
click at [229, 138] on input "text" at bounding box center [377, 133] width 347 height 12
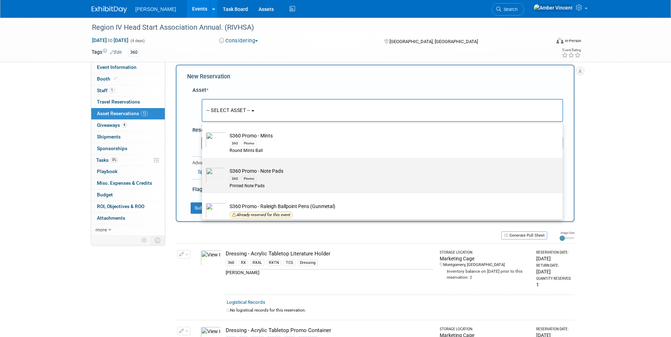
scroll to position [424, 0]
type input "s360 promo"
click at [257, 182] on div "360 Promo" at bounding box center [388, 181] width 319 height 8
click at [203, 169] on input "S360 Promo - Note Pads 360 Promo Printed Note Pads" at bounding box center [200, 166] width 5 height 5
select select "10722330"
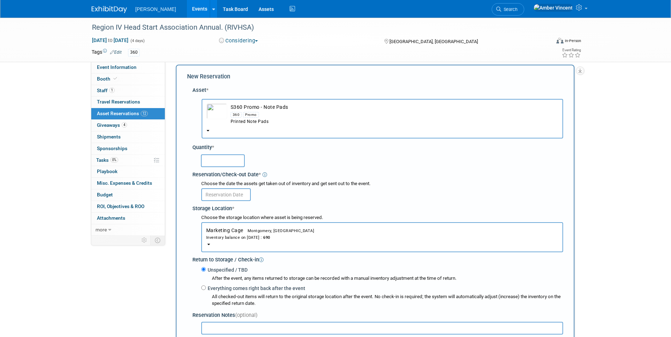
click at [209, 159] on input "text" at bounding box center [223, 161] width 44 height 13
type input "200"
click at [209, 188] on div at bounding box center [382, 194] width 362 height 14
click at [209, 192] on input "text" at bounding box center [225, 194] width 49 height 13
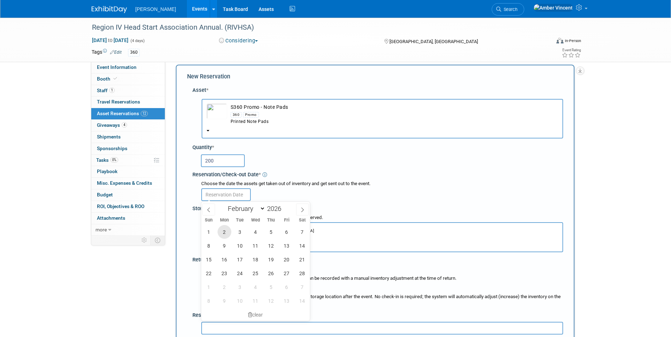
click at [221, 229] on span "2" at bounding box center [224, 232] width 14 height 14
type input "Feb 2, 2026"
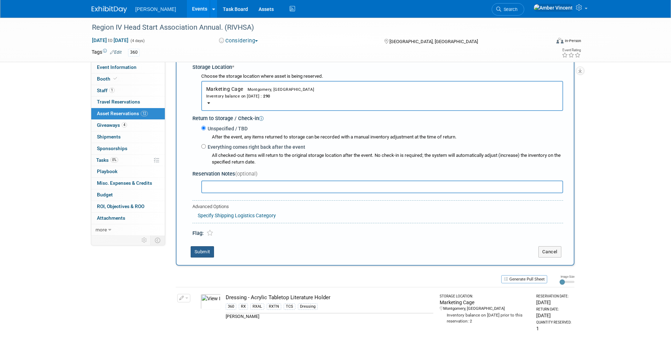
click at [208, 251] on button "Submit" at bounding box center [202, 251] width 23 height 11
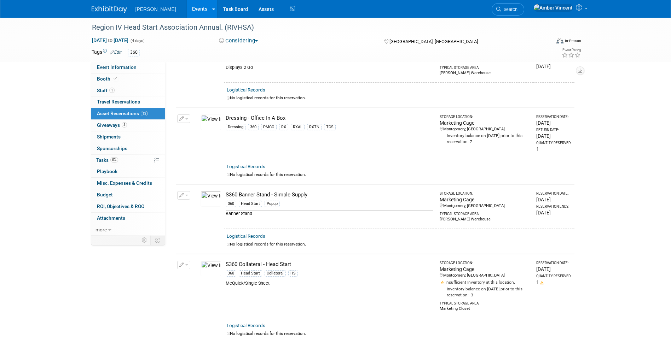
scroll to position [212, 0]
click at [148, 276] on div "Event Information Event Info Booth Booth 1 Staff 1 Staff 0 Travel Reservations …" at bounding box center [335, 341] width 499 height 1070
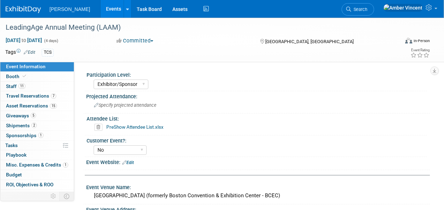
select select "Exhibitor/Sponsor"
select select "No"
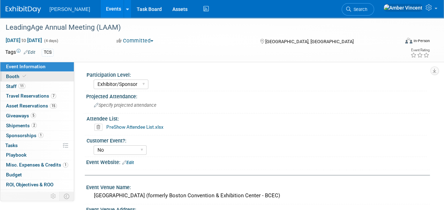
click at [32, 78] on link "Booth" at bounding box center [37, 77] width 74 height 10
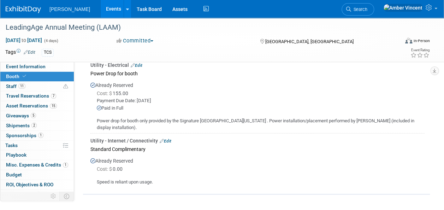
scroll to position [530, 0]
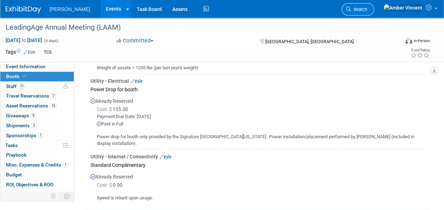
click at [368, 7] on span "Search" at bounding box center [359, 9] width 16 height 5
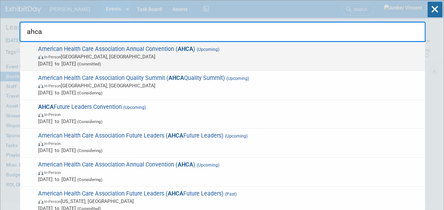
type input "ahca"
drag, startPoint x: 177, startPoint y: 58, endPoint x: 173, endPoint y: 76, distance: 18.4
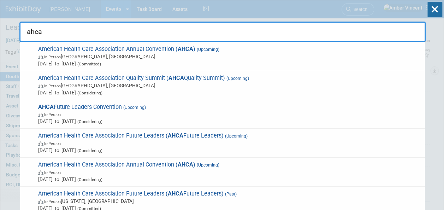
click at [177, 58] on span "In-Person [GEOGRAPHIC_DATA], [GEOGRAPHIC_DATA]" at bounding box center [230, 56] width 384 height 7
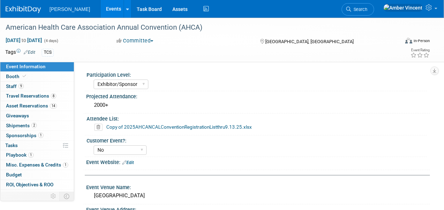
select select "Exhibitor/Sponsor"
select select "No"
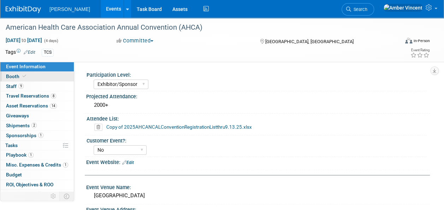
click at [25, 77] on icon at bounding box center [25, 76] width 4 height 4
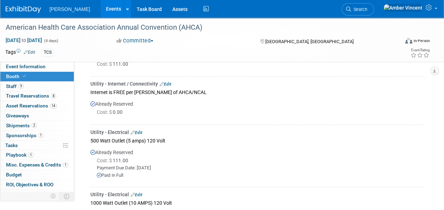
scroll to position [530, 0]
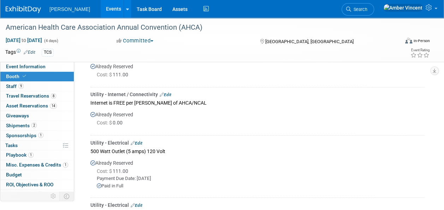
click at [139, 140] on link "Edit" at bounding box center [137, 142] width 12 height 5
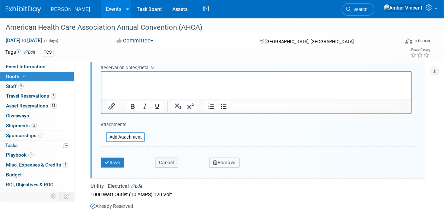
scroll to position [796, 0]
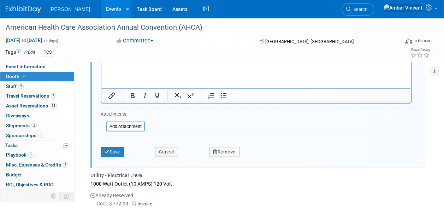
click at [218, 150] on button "Remove" at bounding box center [224, 152] width 30 height 10
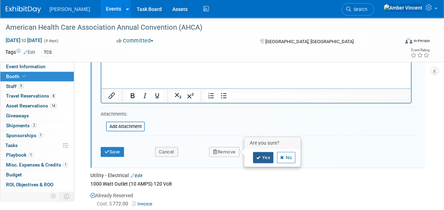
click at [264, 157] on link "Yes" at bounding box center [263, 157] width 21 height 11
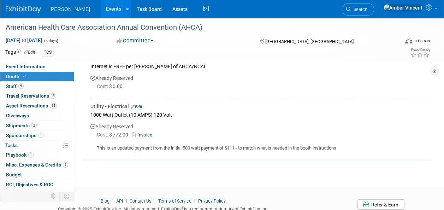
scroll to position [556, 0]
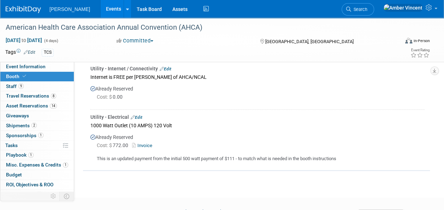
click at [142, 142] on link "Invoice" at bounding box center [143, 144] width 23 height 5
click at [368, 9] on span "Search" at bounding box center [359, 9] width 16 height 5
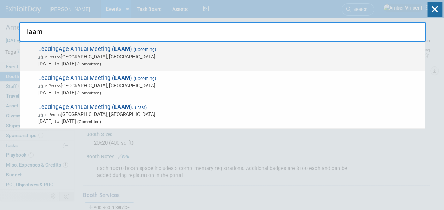
type input "laam"
click at [124, 57] on span "In-Person Boston, MA" at bounding box center [230, 56] width 384 height 7
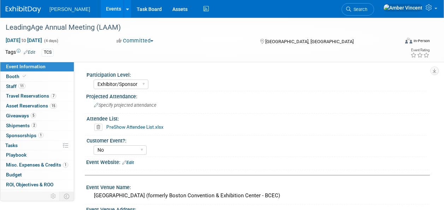
select select "Exhibitor/Sponsor"
select select "No"
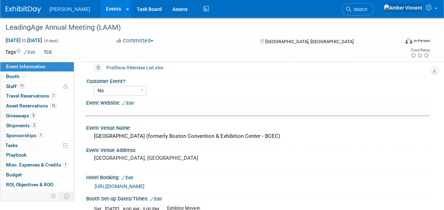
scroll to position [71, 0]
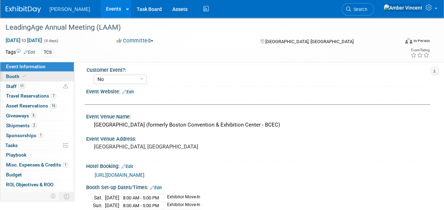
click at [37, 74] on link "Booth" at bounding box center [37, 77] width 74 height 10
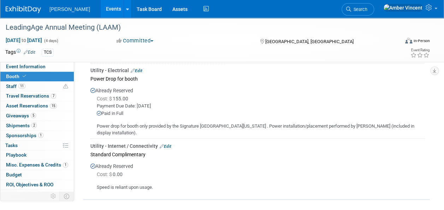
scroll to position [530, 0]
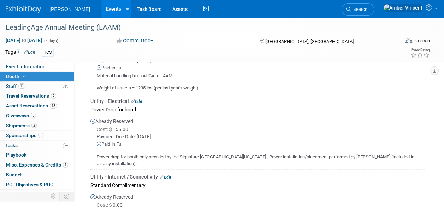
scroll to position [499, 0]
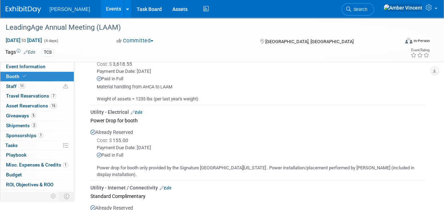
click at [139, 110] on link "Edit" at bounding box center [137, 112] width 12 height 5
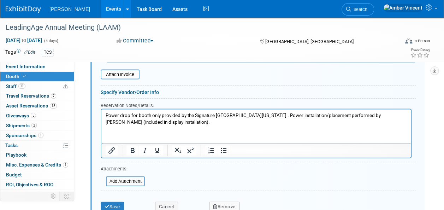
scroll to position [702, 0]
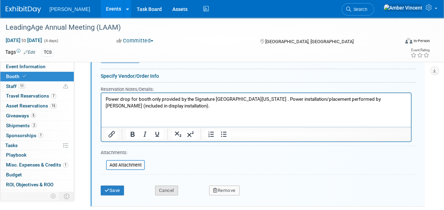
click at [174, 187] on button "Cancel" at bounding box center [166, 191] width 23 height 10
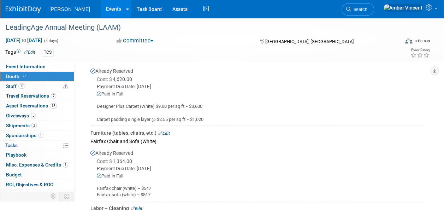
scroll to position [146, 0]
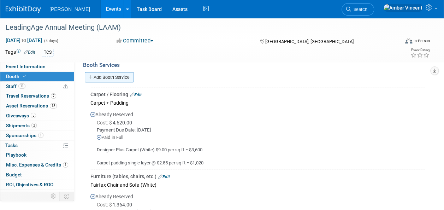
click at [121, 78] on link "Add Booth Service" at bounding box center [109, 77] width 49 height 10
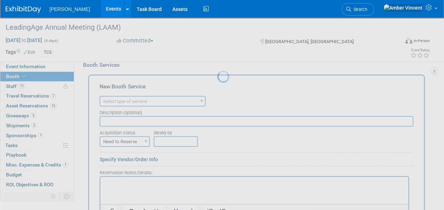
scroll to position [0, 0]
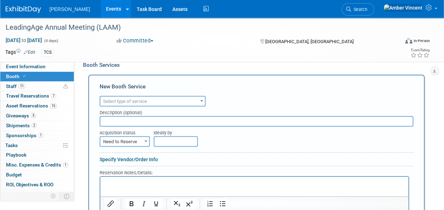
click at [146, 97] on span "Select type of service" at bounding box center [152, 102] width 105 height 10
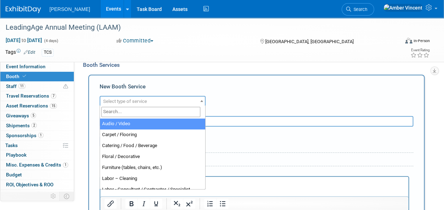
click at [148, 113] on input "search" at bounding box center [150, 112] width 99 height 10
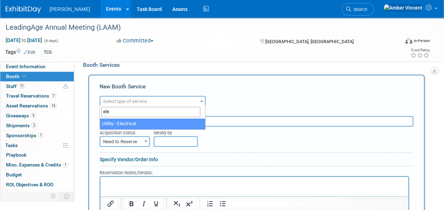
type input "ele"
select select "8"
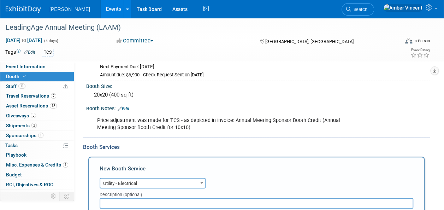
scroll to position [106, 0]
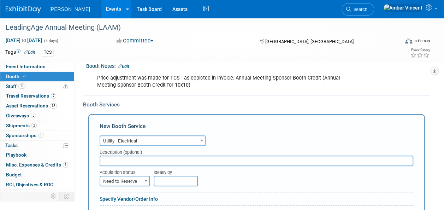
click at [154, 157] on input "text" at bounding box center [257, 161] width 314 height 11
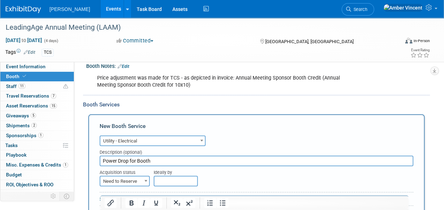
scroll to position [141, 0]
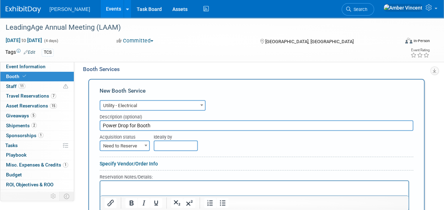
type input "Power Drop for Booth"
click at [147, 146] on span at bounding box center [145, 145] width 7 height 9
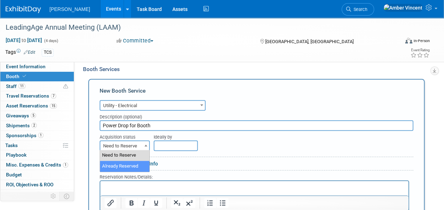
drag, startPoint x: 136, startPoint y: 161, endPoint x: 141, endPoint y: 159, distance: 4.7
select select "2"
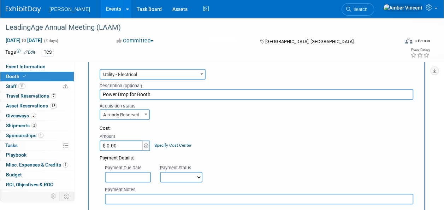
scroll to position [212, 0]
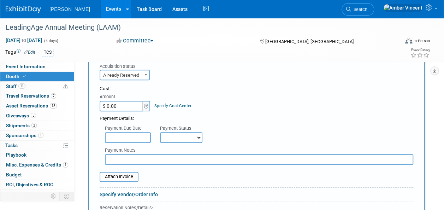
click at [134, 110] on input "$ 0.00" at bounding box center [122, 106] width 44 height 11
click at [167, 134] on select "Not Paid Yet Partially Paid Paid in Full" at bounding box center [181, 137] width 42 height 11
select select "1"
click at [160, 132] on select "Not Paid Yet Partially Paid Paid in Full" at bounding box center [181, 137] width 42 height 11
click at [141, 138] on input "text" at bounding box center [128, 137] width 46 height 11
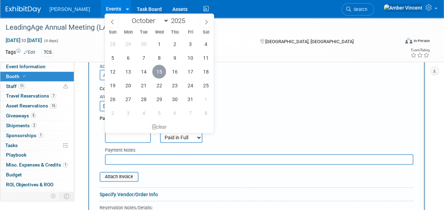
click at [157, 71] on span "15" at bounding box center [159, 72] width 14 height 14
type input "[DATE]"
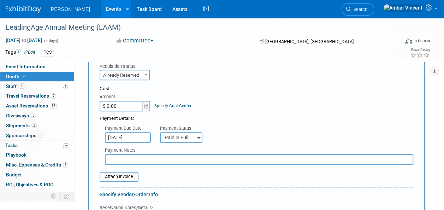
click at [127, 105] on input "$ 0.00" at bounding box center [122, 106] width 44 height 11
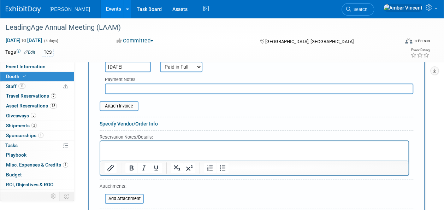
scroll to position [318, 0]
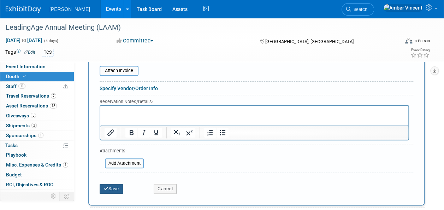
type input "$ 805.00"
click at [112, 188] on button "Save" at bounding box center [111, 189] width 23 height 10
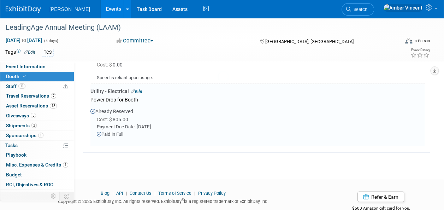
scroll to position [658, 0]
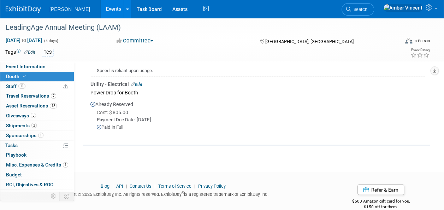
click at [261, 130] on div at bounding box center [258, 133] width 334 height 6
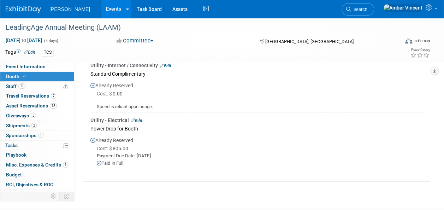
scroll to position [632, 0]
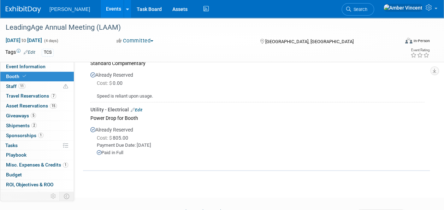
click at [139, 107] on link "Edit" at bounding box center [137, 109] width 12 height 5
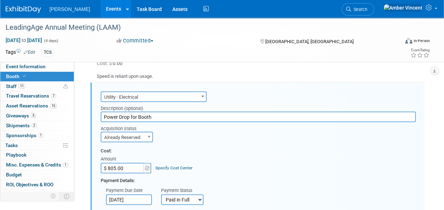
scroll to position [0, 0]
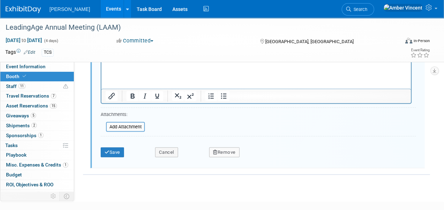
click at [139, 71] on html at bounding box center [256, 66] width 310 height 10
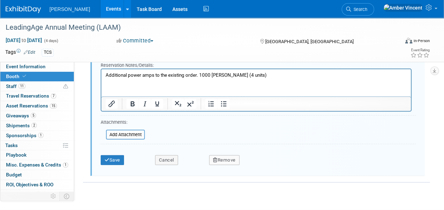
scroll to position [864, 0]
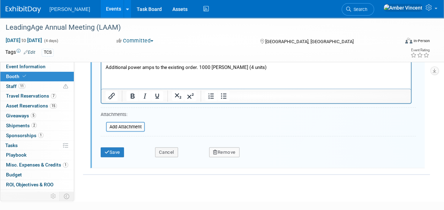
click at [103, 143] on div "Save" at bounding box center [122, 150] width 54 height 14
drag, startPoint x: 107, startPoint y: 145, endPoint x: 109, endPoint y: 155, distance: 10.0
click at [107, 147] on button "Save" at bounding box center [112, 152] width 23 height 10
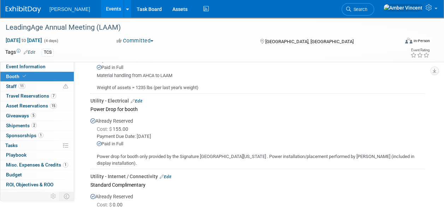
scroll to position [475, 0]
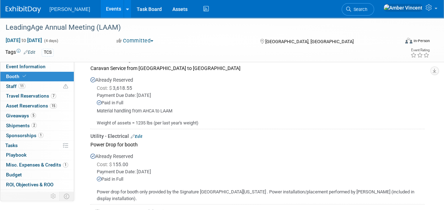
click at [140, 134] on link "Edit" at bounding box center [137, 136] width 12 height 5
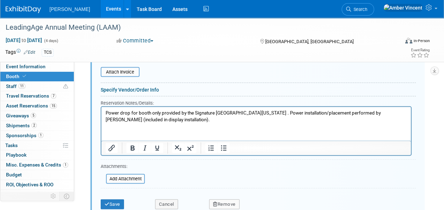
scroll to position [699, 0]
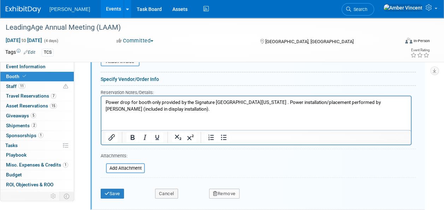
drag, startPoint x: 105, startPoint y: 104, endPoint x: 200, endPoint y: 117, distance: 95.7
click at [202, 112] on html "Power drop for booth only provided by the Signature [GEOGRAPHIC_DATA][US_STATE]…" at bounding box center [256, 105] width 310 height 16
copy p "Power drop for booth only provided by the Signature [GEOGRAPHIC_DATA][US_STATE]…"
click at [221, 189] on button "Remove" at bounding box center [224, 194] width 30 height 10
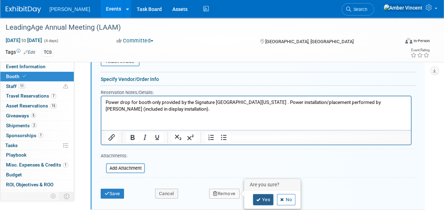
click at [259, 198] on icon at bounding box center [258, 200] width 4 height 4
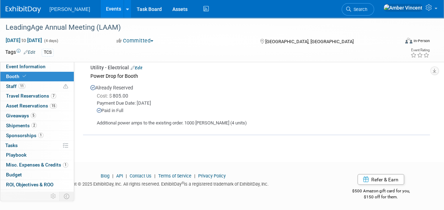
scroll to position [564, 0]
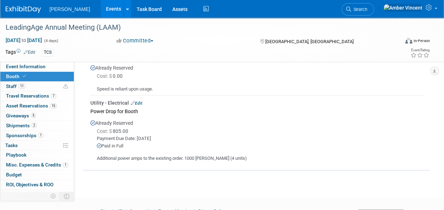
click at [140, 100] on link "Edit" at bounding box center [137, 102] width 12 height 5
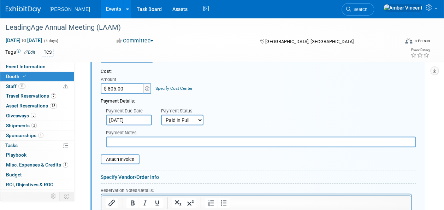
scroll to position [683, 0]
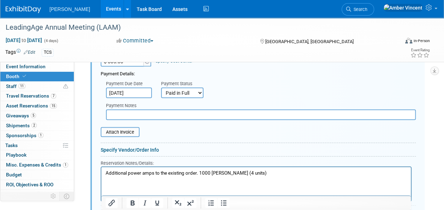
click at [252, 174] on p "Additional power amps to the existing order. 1000 [PERSON_NAME] (4 units)" at bounding box center [257, 173] width 302 height 7
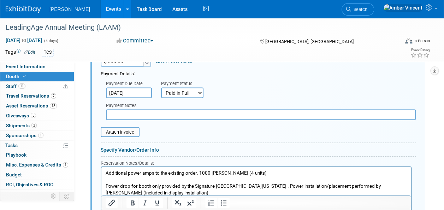
click at [106, 186] on p "Power drop for booth only provided by the Signature [GEOGRAPHIC_DATA][US_STATE]…" at bounding box center [257, 189] width 302 height 13
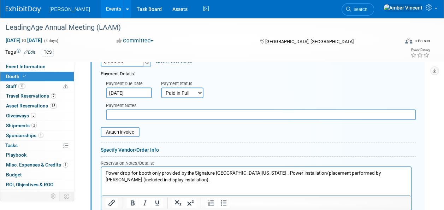
click at [203, 178] on p "Power drop for booth only provided by the Signature [GEOGRAPHIC_DATA][US_STATE]…" at bounding box center [257, 176] width 302 height 13
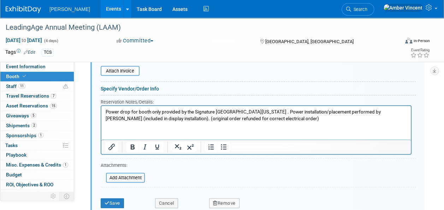
scroll to position [754, 0]
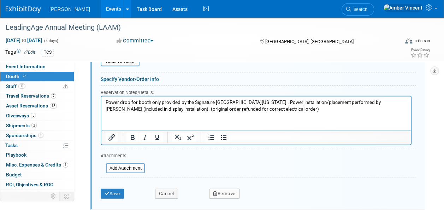
drag, startPoint x: 118, startPoint y: 193, endPoint x: 214, endPoint y: 151, distance: 104.3
click at [118, 193] on button "Save" at bounding box center [112, 194] width 23 height 10
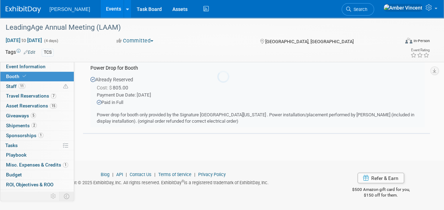
scroll to position [577, 0]
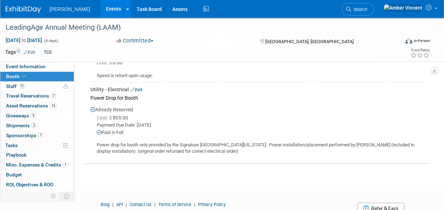
click at [141, 88] on link "Edit" at bounding box center [137, 89] width 12 height 5
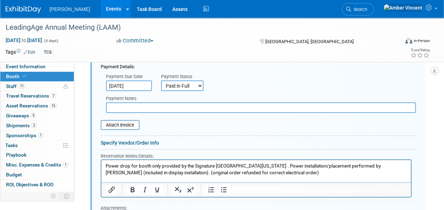
scroll to position [718, 0]
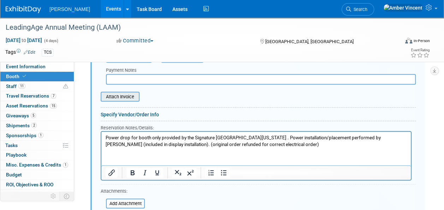
click at [133, 93] on input "file" at bounding box center [97, 97] width 84 height 8
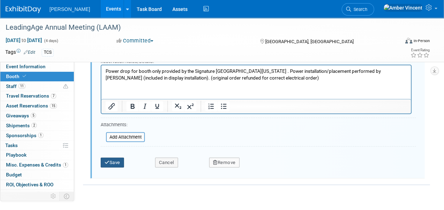
click at [118, 162] on button "Save" at bounding box center [112, 163] width 23 height 10
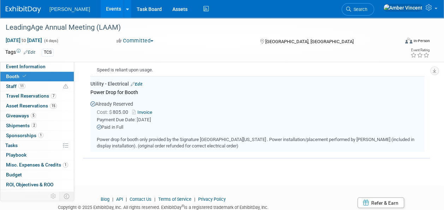
scroll to position [577, 0]
